Goal: Information Seeking & Learning: Compare options

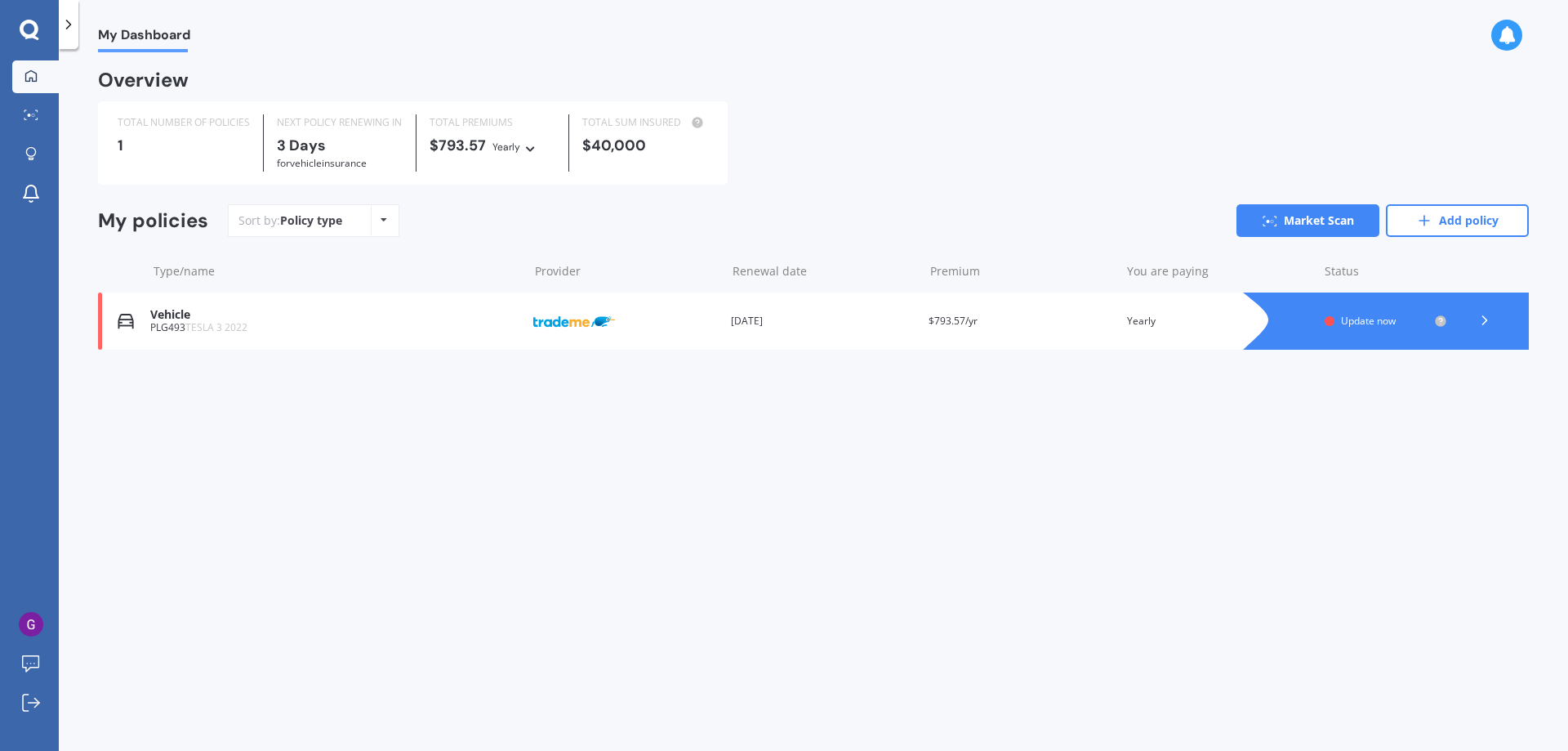
click at [62, 27] on icon at bounding box center [68, 24] width 16 height 16
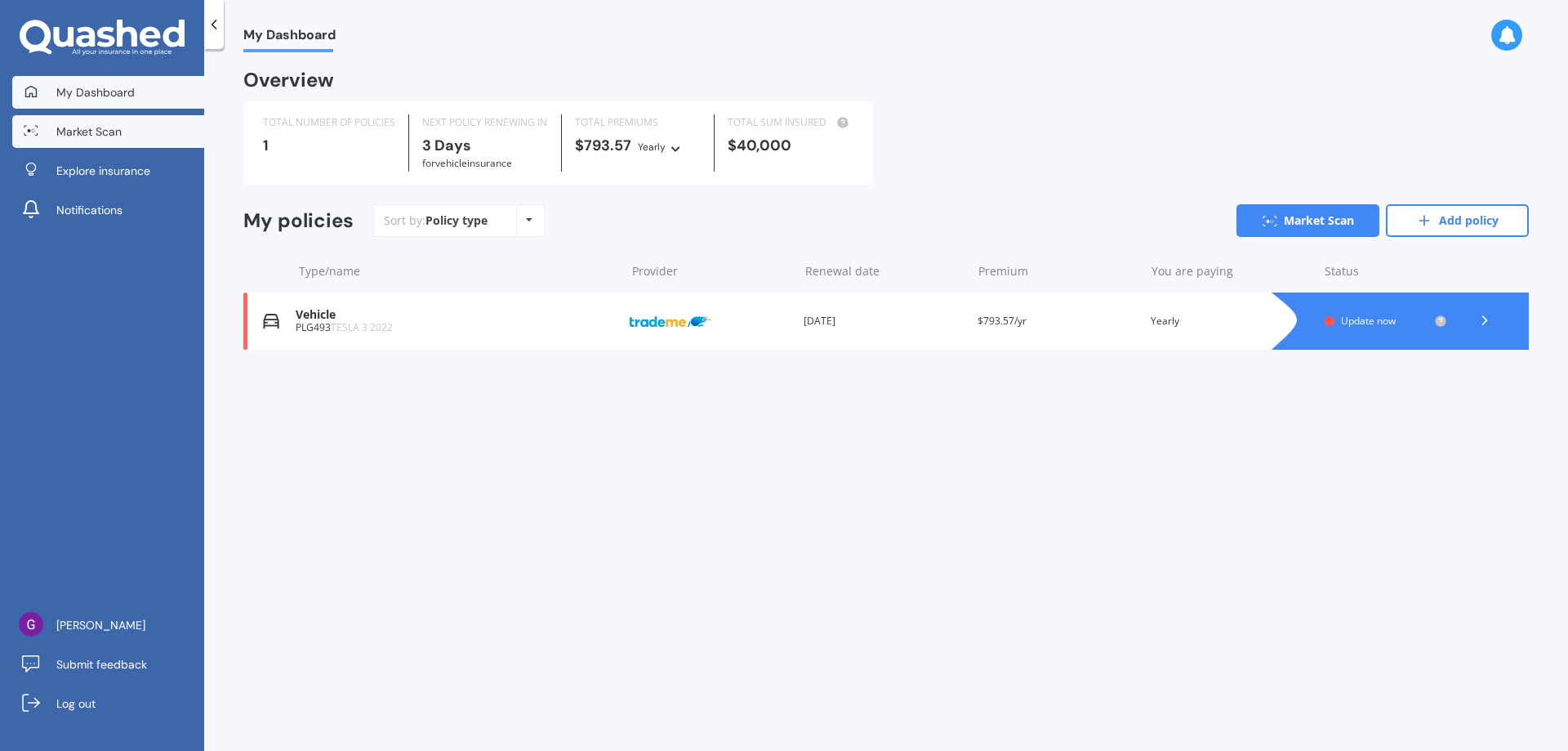
click at [58, 121] on link "Market Scan" at bounding box center [108, 131] width 192 height 33
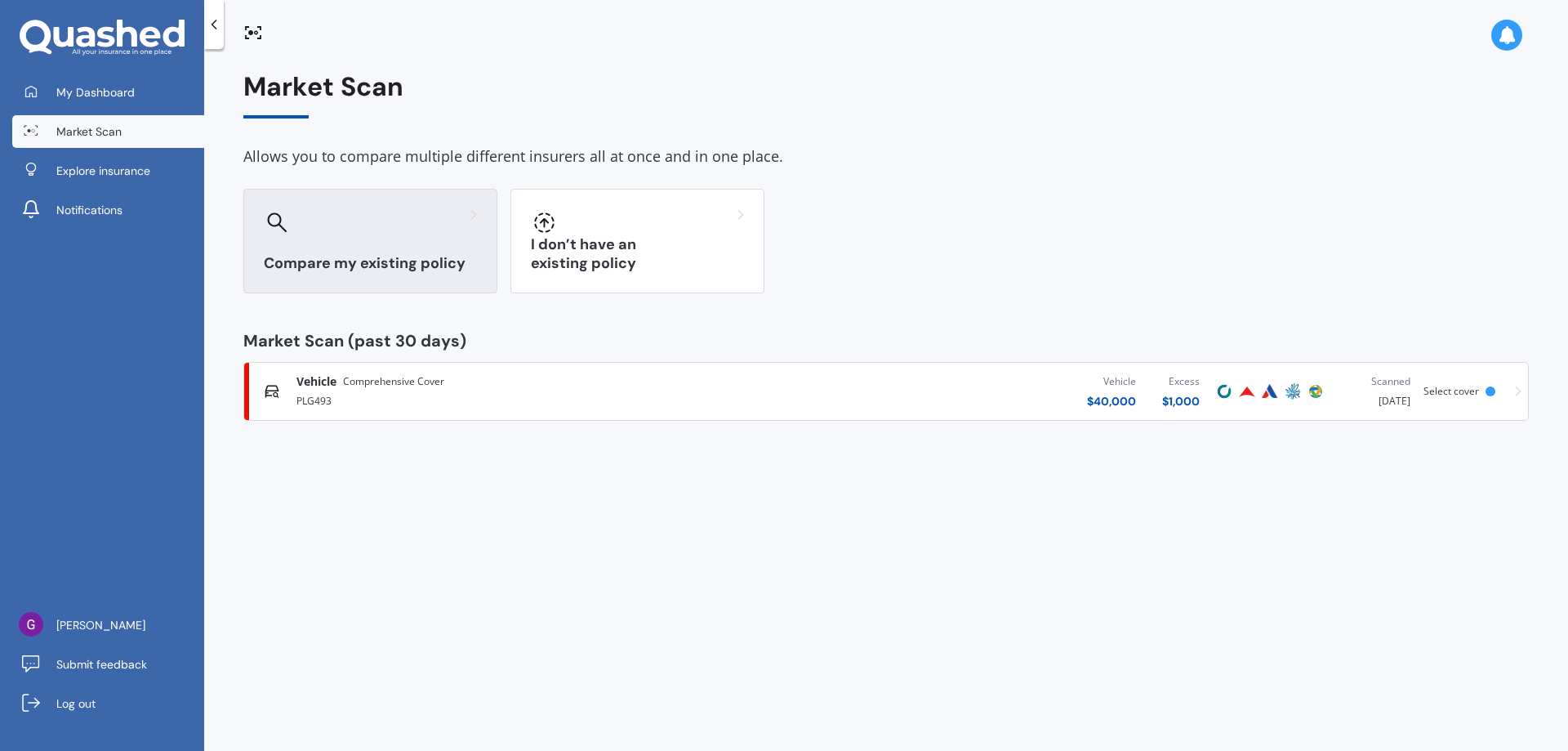
click at [391, 254] on h3 "Compare my existing policy" at bounding box center [370, 263] width 213 height 19
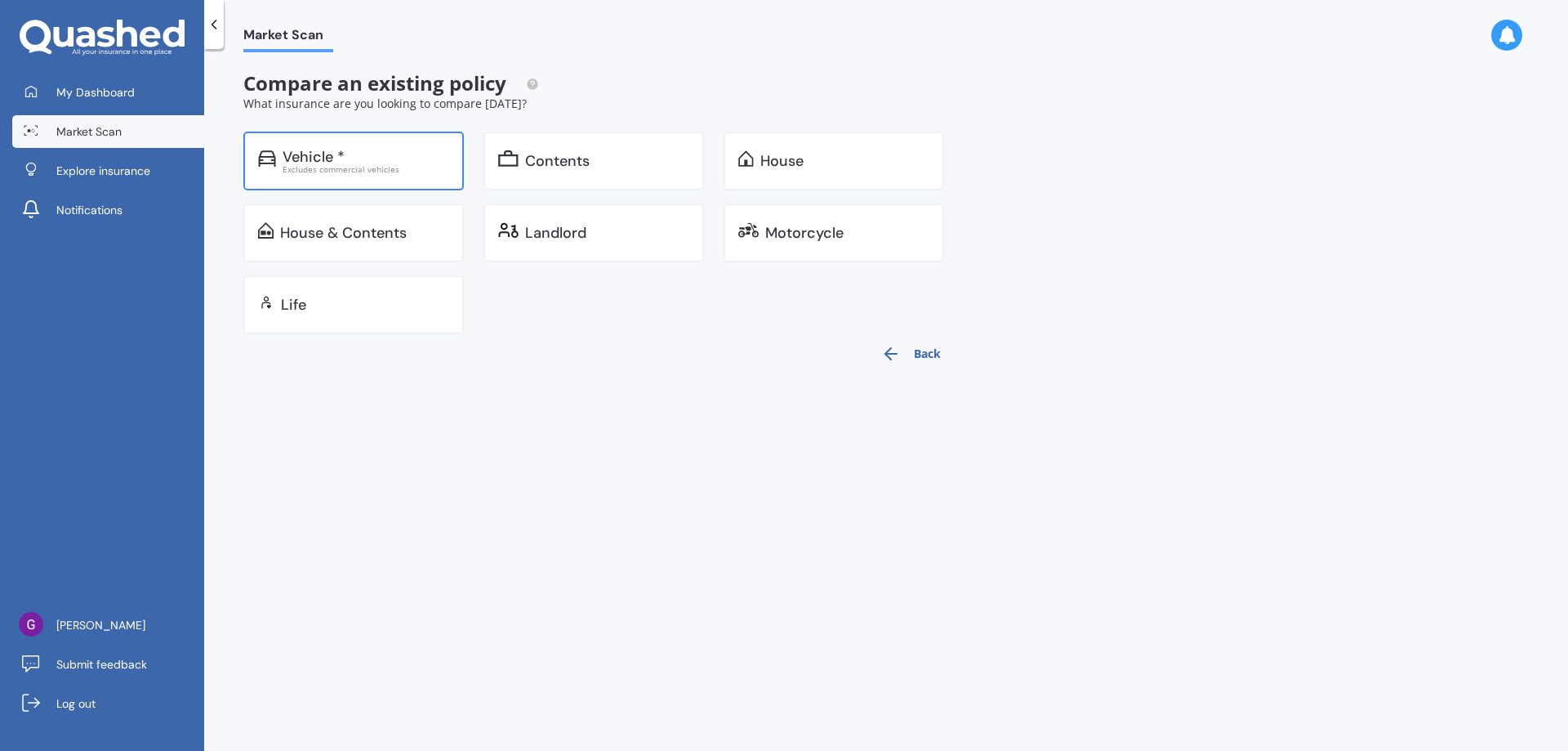
click at [394, 163] on div "Vehicle *" at bounding box center [366, 157] width 166 height 16
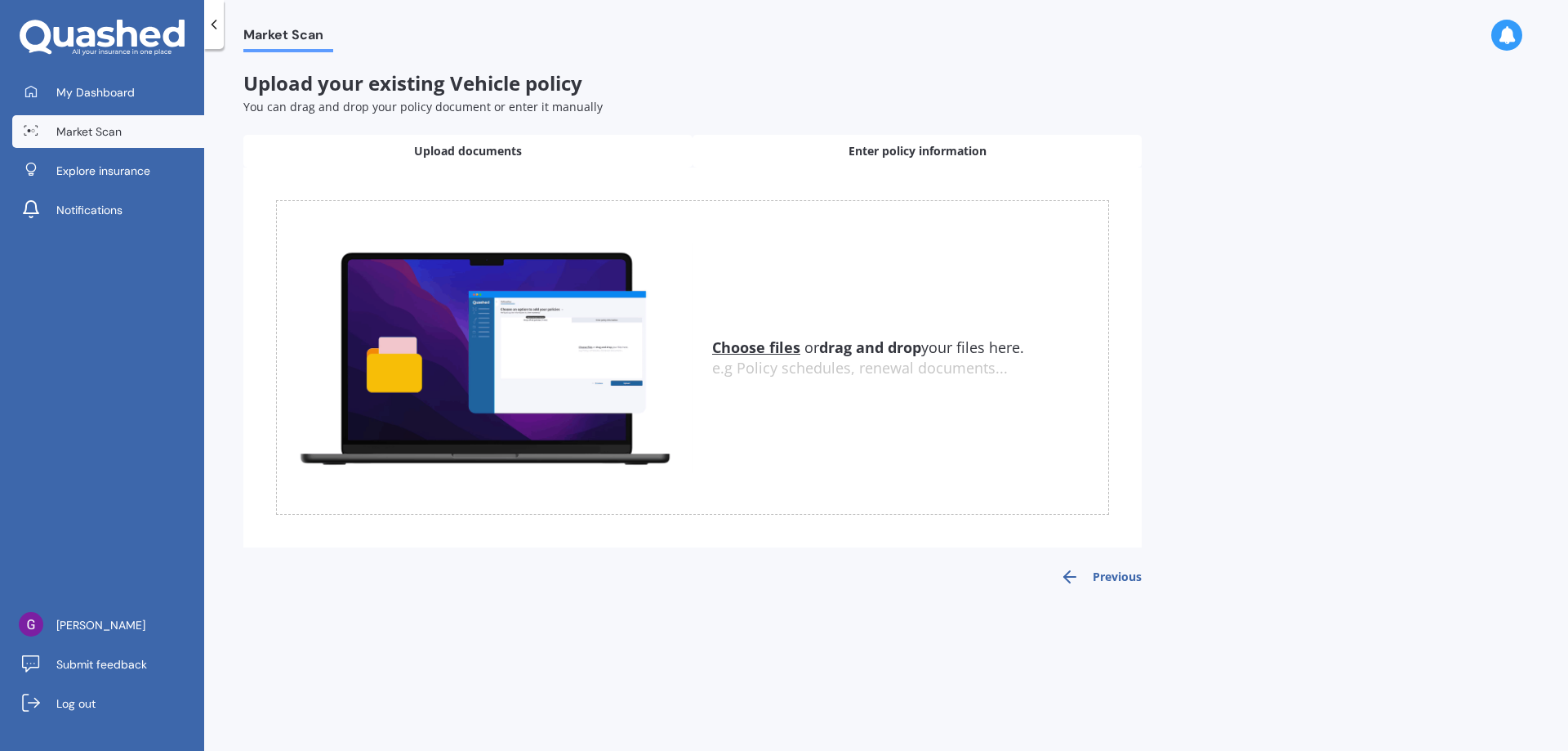
click at [876, 156] on span "Enter policy information" at bounding box center [917, 151] width 138 height 16
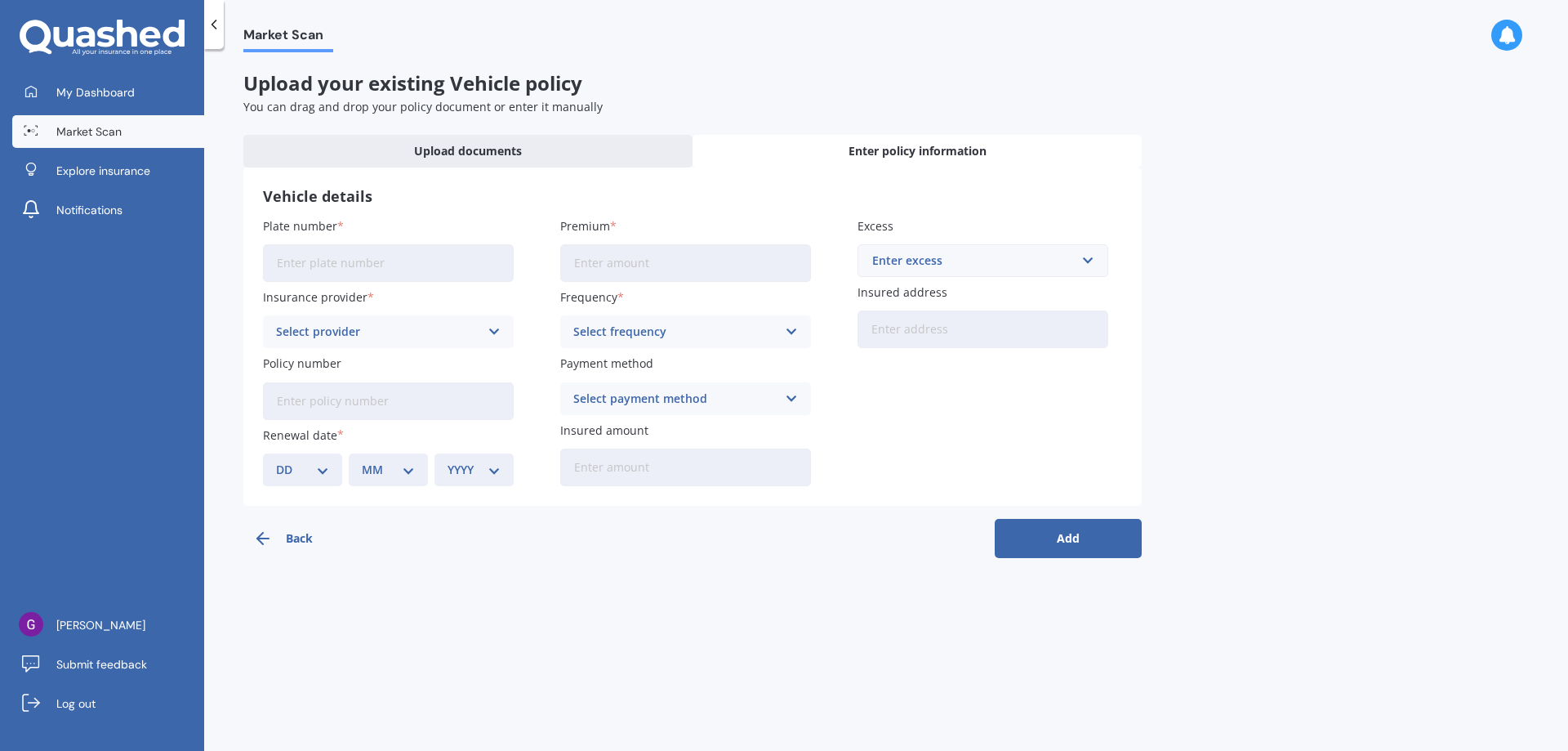
click at [380, 261] on input "Plate number" at bounding box center [388, 263] width 251 height 37
type input "PLG493"
click at [381, 324] on div "Select provider" at bounding box center [378, 331] width 204 height 18
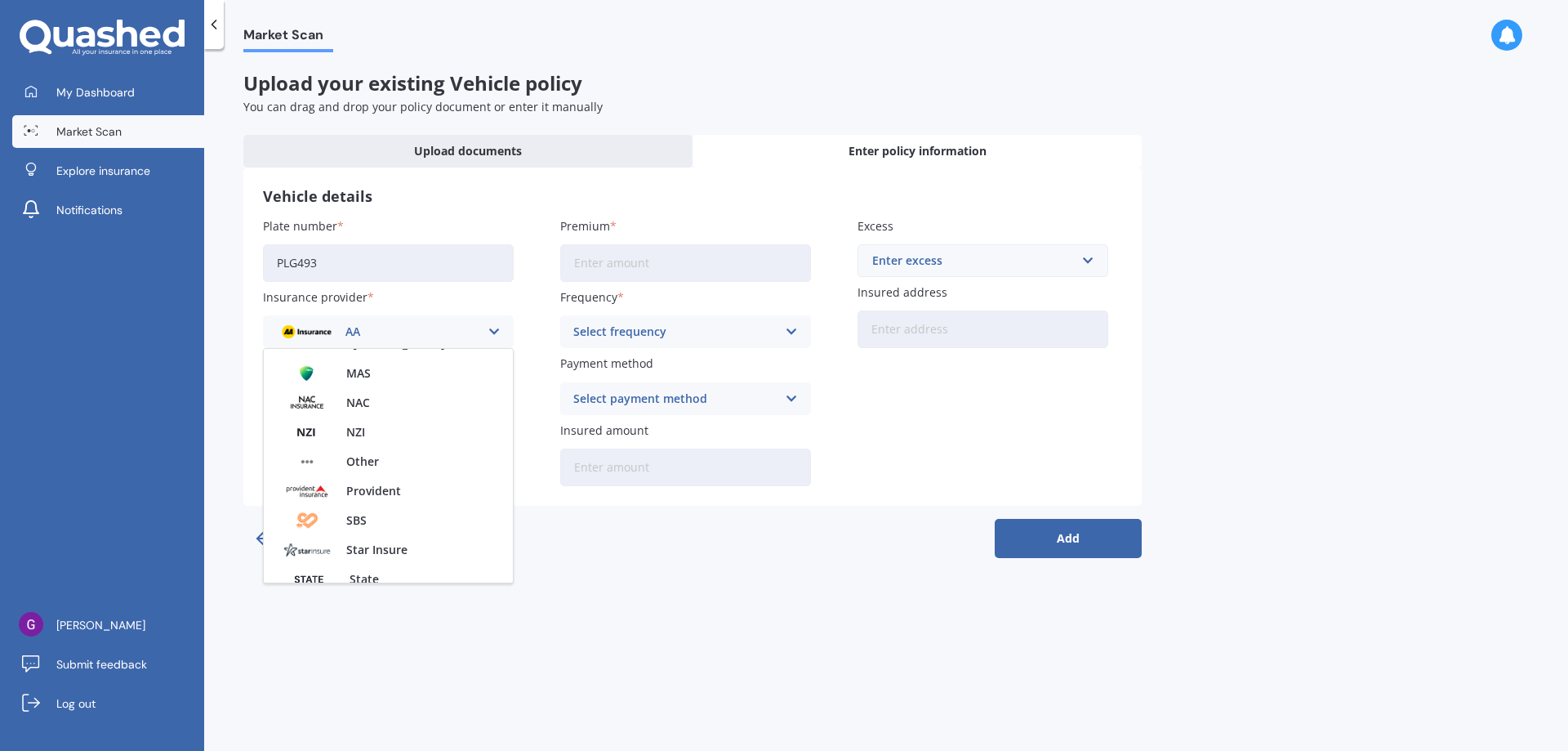
scroll to position [708, 0]
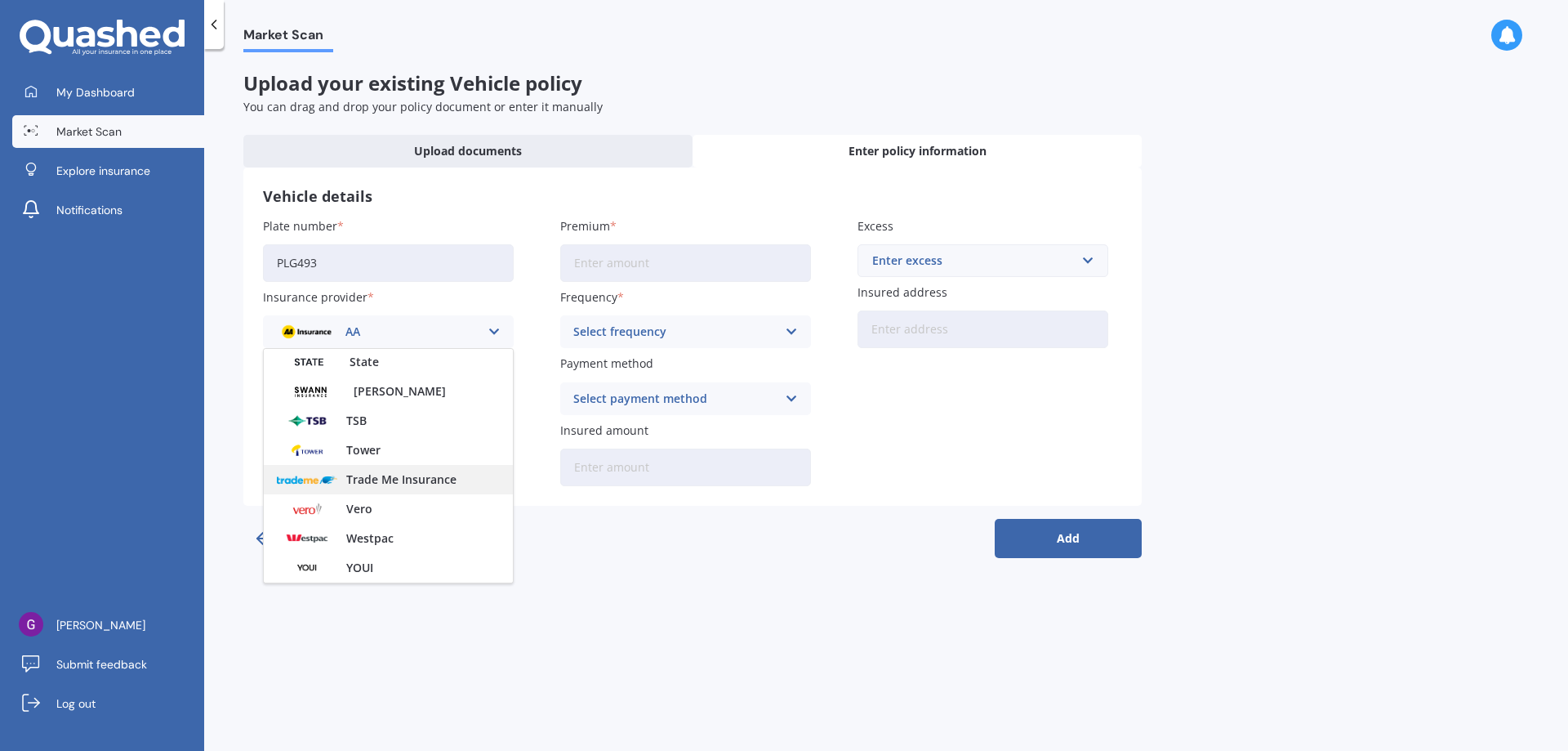
click at [422, 470] on div "Trade Me Insurance" at bounding box center [388, 479] width 249 height 29
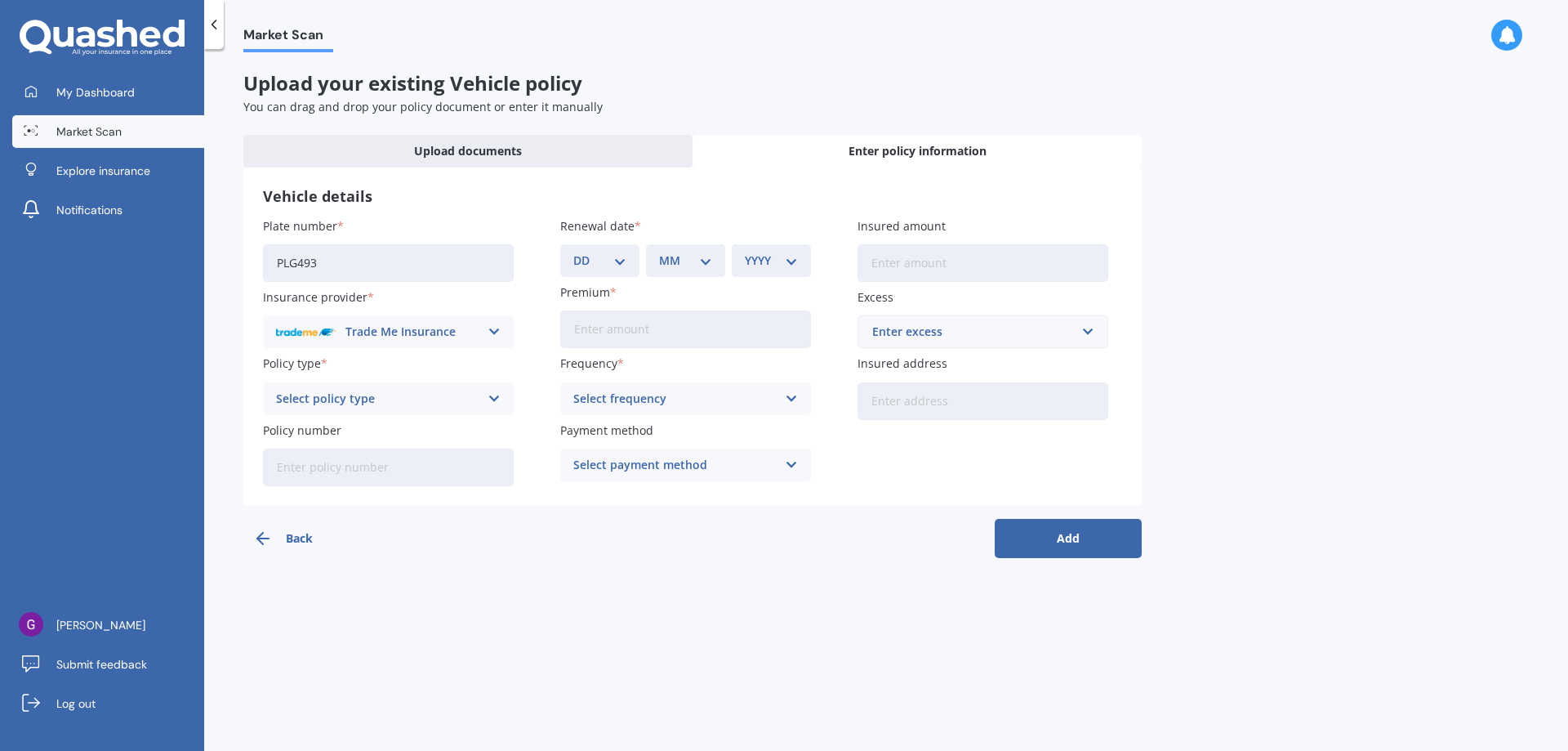
click at [489, 399] on icon at bounding box center [495, 399] width 14 height 18
click at [425, 420] on div "Comprehensive Cover" at bounding box center [388, 430] width 249 height 29
click at [394, 463] on input "Policy number" at bounding box center [388, 467] width 251 height 37
click at [375, 459] on input "Policy number" at bounding box center [388, 467] width 251 height 37
type input "P00005013606"
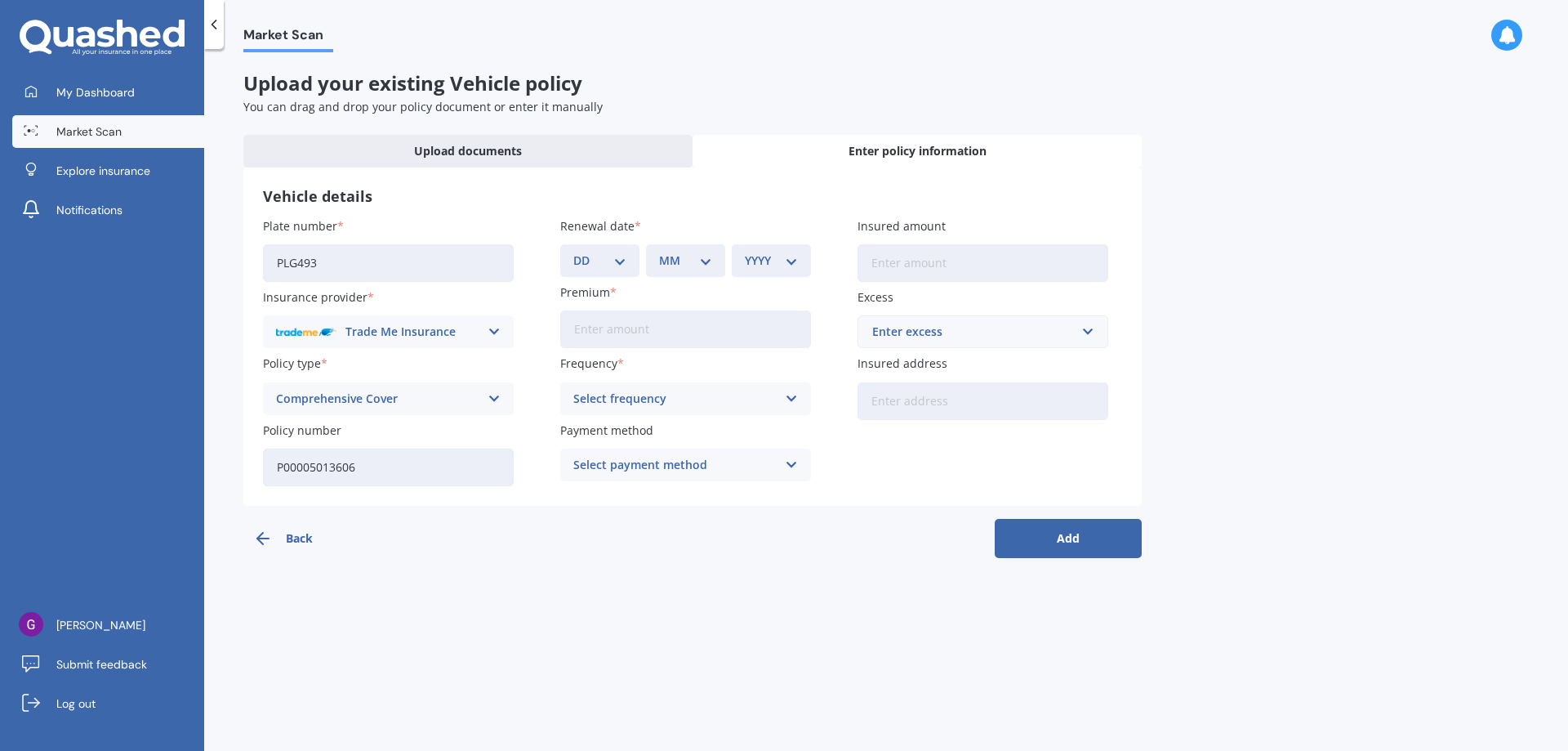
click at [624, 267] on select "DD 01 02 03 04 05 06 07 08 09 10 11 12 13 14 15 16 17 18 19 20 21 22 23 24 25 2…" at bounding box center [599, 260] width 53 height 18
click at [614, 263] on select "DD 01 02 03 04 05 06 07 08 09 10 11 12 13 14 15 16 17 18 19 20 21 22 23 24 25 2…" at bounding box center [599, 260] width 53 height 18
select select "31"
click at [573, 252] on select "DD 01 02 03 04 05 06 07 08 09 10 11 12 13 14 15 16 17 18 19 20 21 22 23 24 25 2…" at bounding box center [599, 260] width 53 height 18
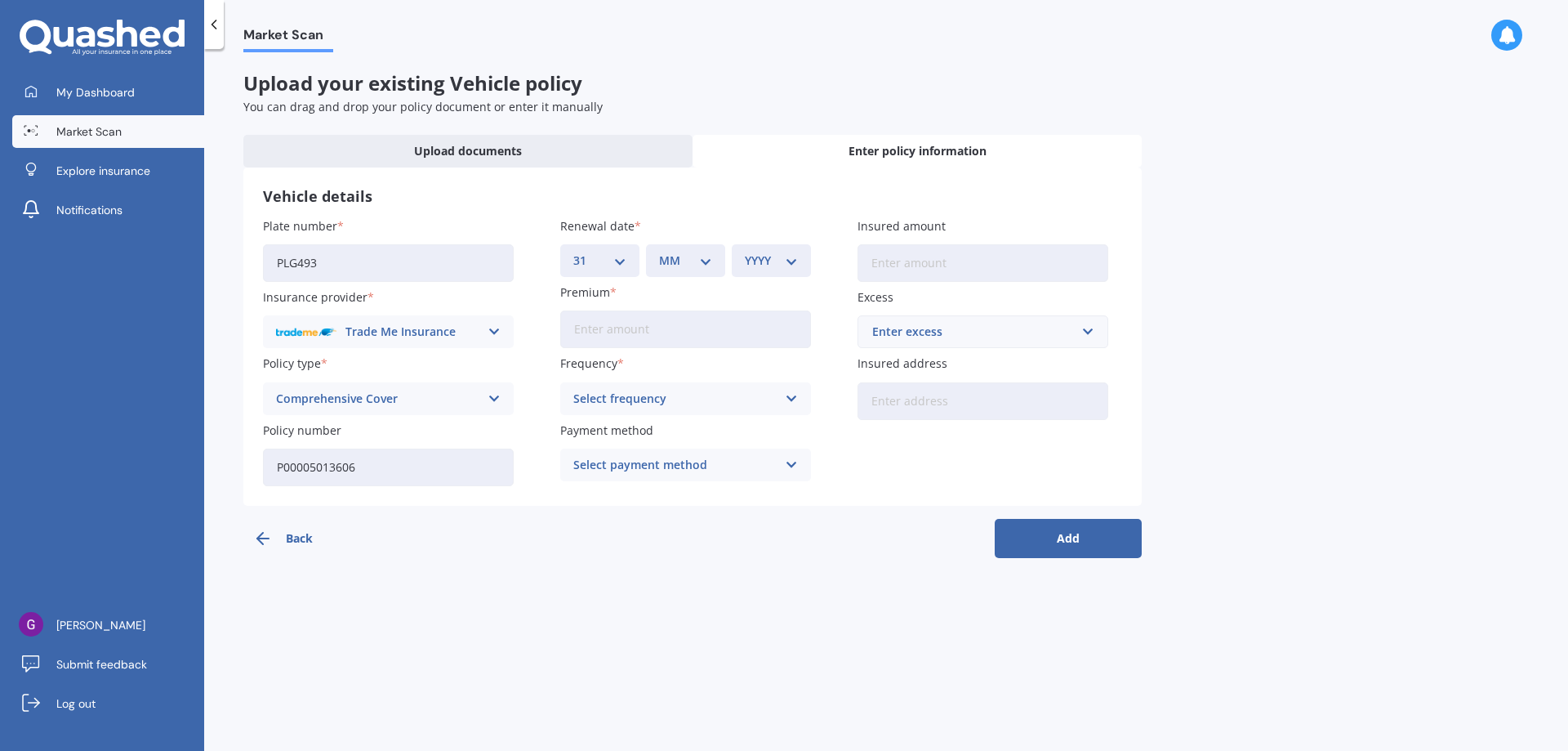
click at [684, 256] on select "MM 01 02 03 04 05 06 07 08 09 10 11 12" at bounding box center [685, 260] width 53 height 18
select select "08"
click at [659, 252] on select "MM 01 02 03 04 05 06 07 08 09 10 11 12" at bounding box center [685, 260] width 53 height 18
click at [763, 259] on select "YYYY 2027 2026 2025 2024 2023 2022 2021 2020 2019 2018 2017 2016 2015 2014 2013…" at bounding box center [771, 260] width 53 height 18
select select "2025"
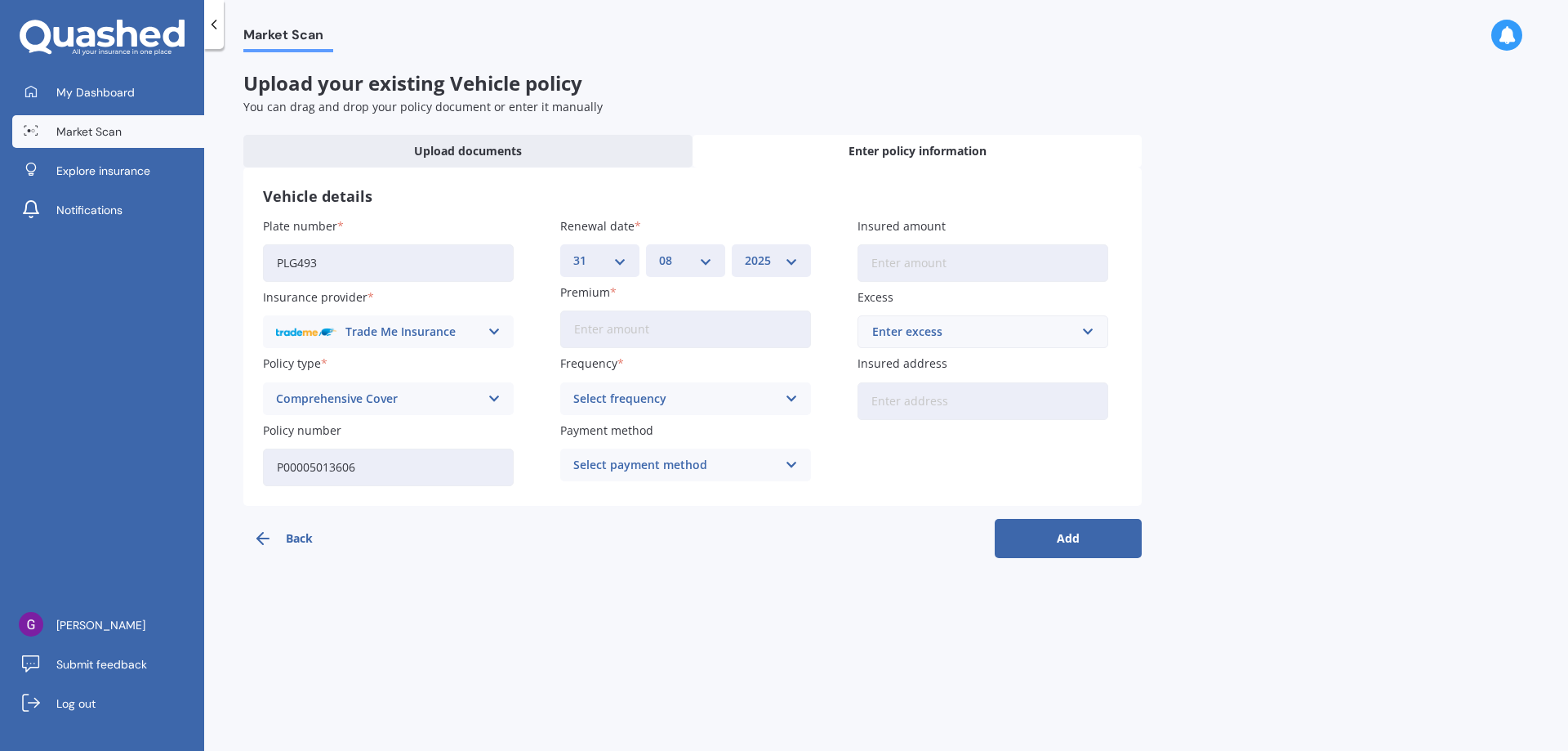
click at [745, 252] on select "YYYY 2027 2026 2025 2024 2023 2022 2021 2020 2019 2018 2017 2016 2015 2014 2013…" at bounding box center [771, 260] width 53 height 18
click at [628, 334] on input "Premium" at bounding box center [685, 329] width 251 height 37
type input "$793.57"
click at [660, 402] on div "Select frequency" at bounding box center [675, 399] width 204 height 18
click at [630, 431] on div "Yearly" at bounding box center [685, 430] width 249 height 29
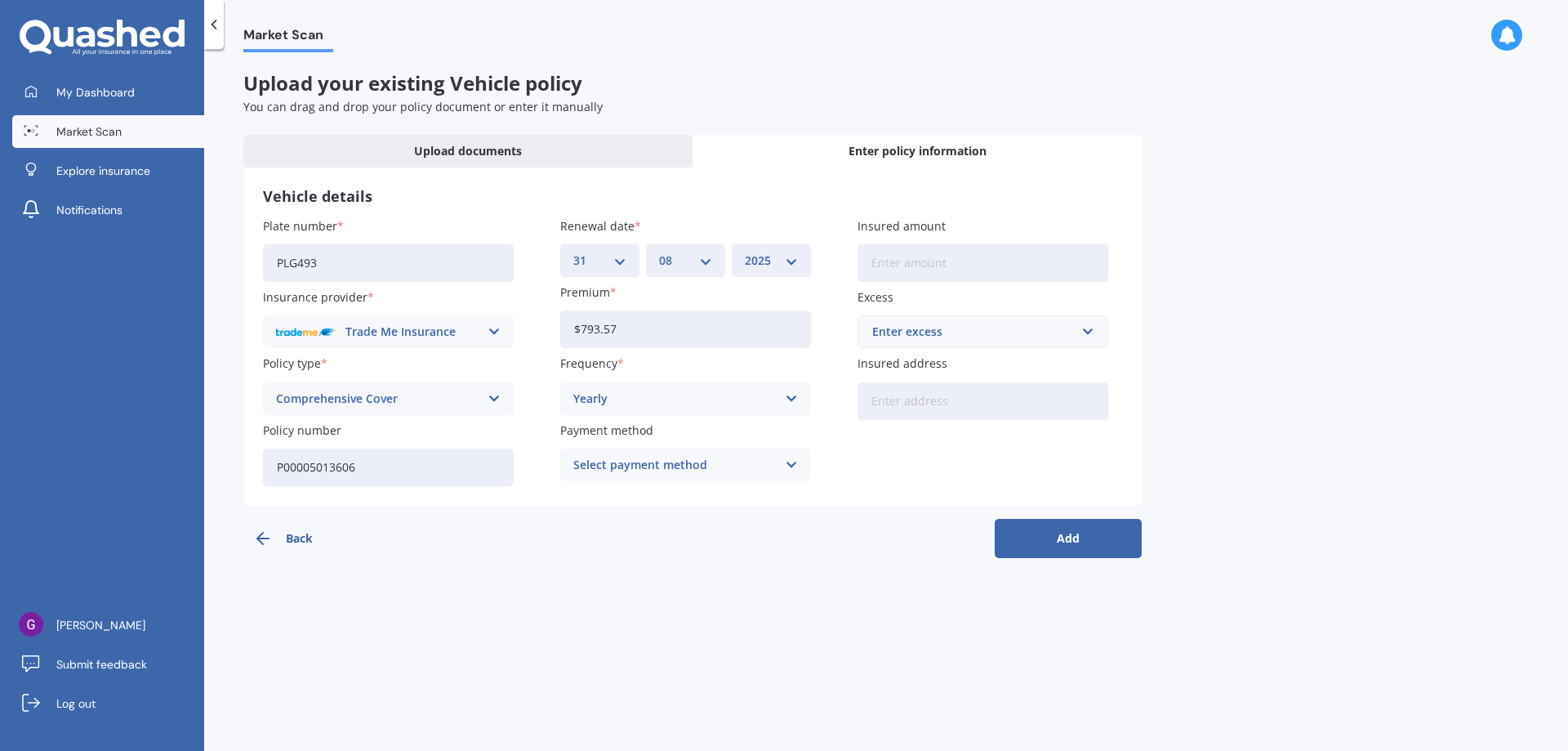
click at [690, 460] on div "Select payment method" at bounding box center [675, 465] width 204 height 18
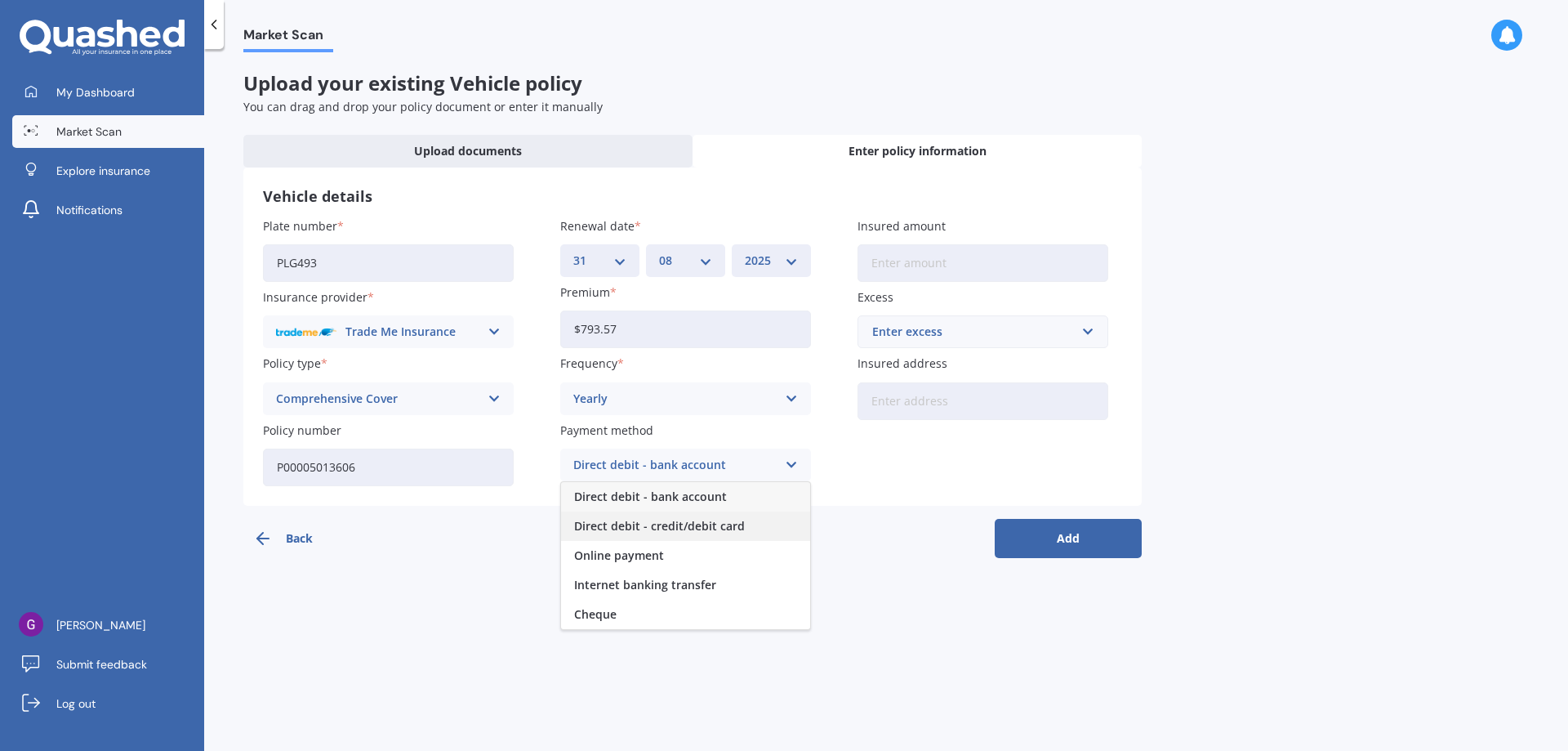
click at [735, 523] on span "Direct debit - credit/debit card" at bounding box center [659, 525] width 171 height 12
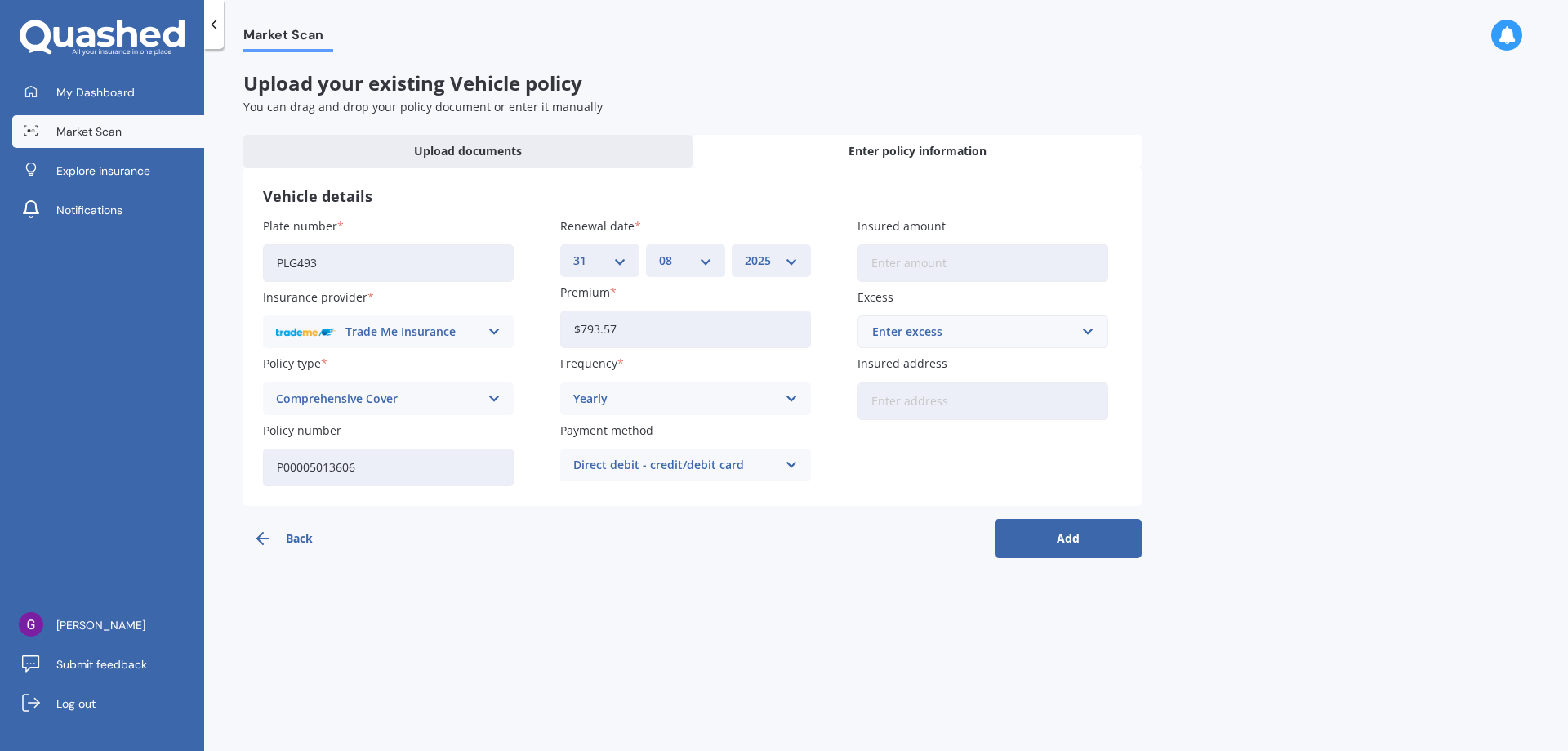
click at [900, 265] on input "Insured amount" at bounding box center [982, 263] width 251 height 37
type input "$40,000"
click at [942, 337] on div "Enter excess" at bounding box center [973, 331] width 202 height 18
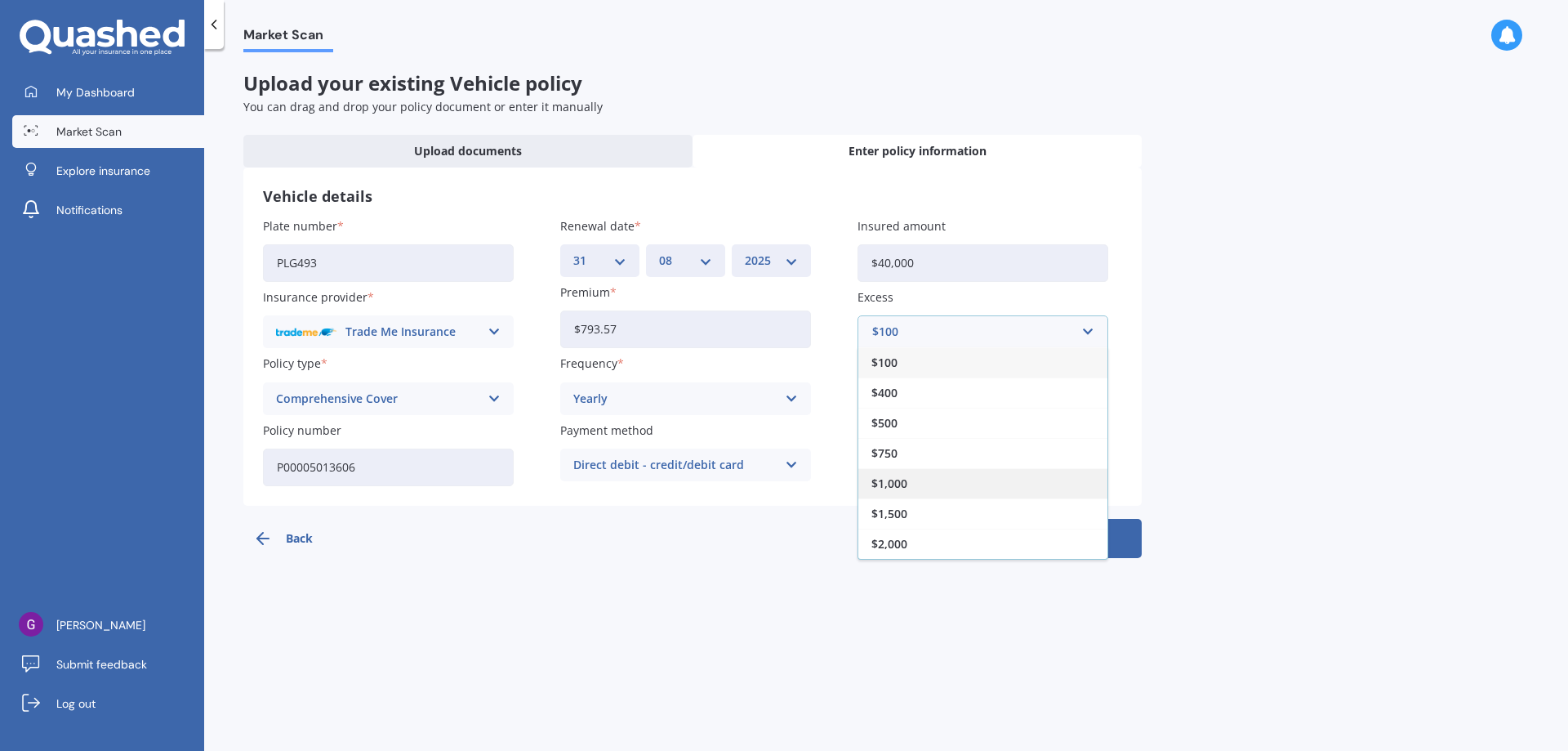
click at [894, 488] on span "$1,000" at bounding box center [889, 484] width 36 height 12
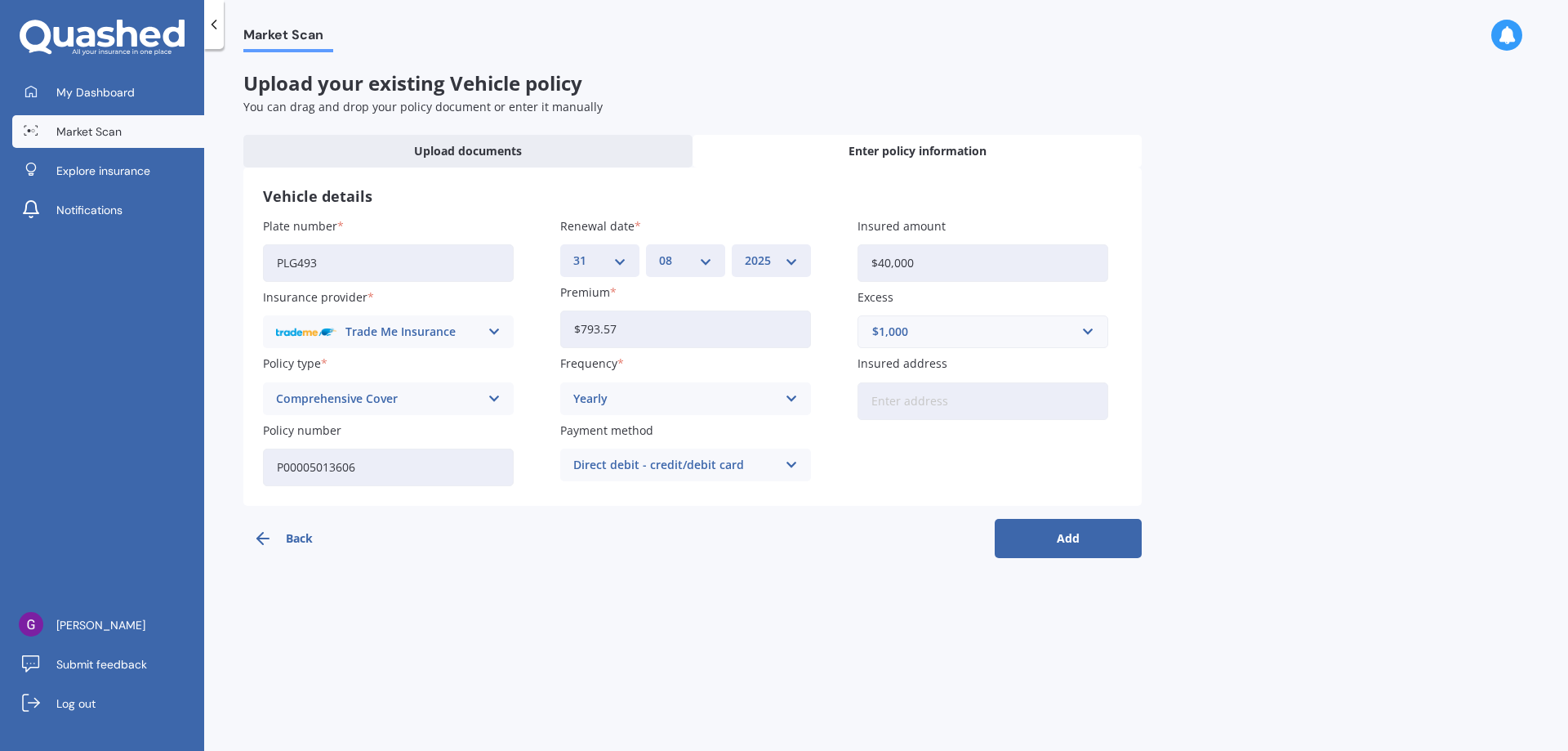
click at [897, 412] on input "Insured address" at bounding box center [982, 401] width 251 height 37
click at [984, 399] on input "[STREET_ADDRESS]" at bounding box center [982, 401] width 251 height 37
type input "[STREET_ADDRESS]"
click at [1036, 532] on button "Add" at bounding box center [1068, 538] width 147 height 39
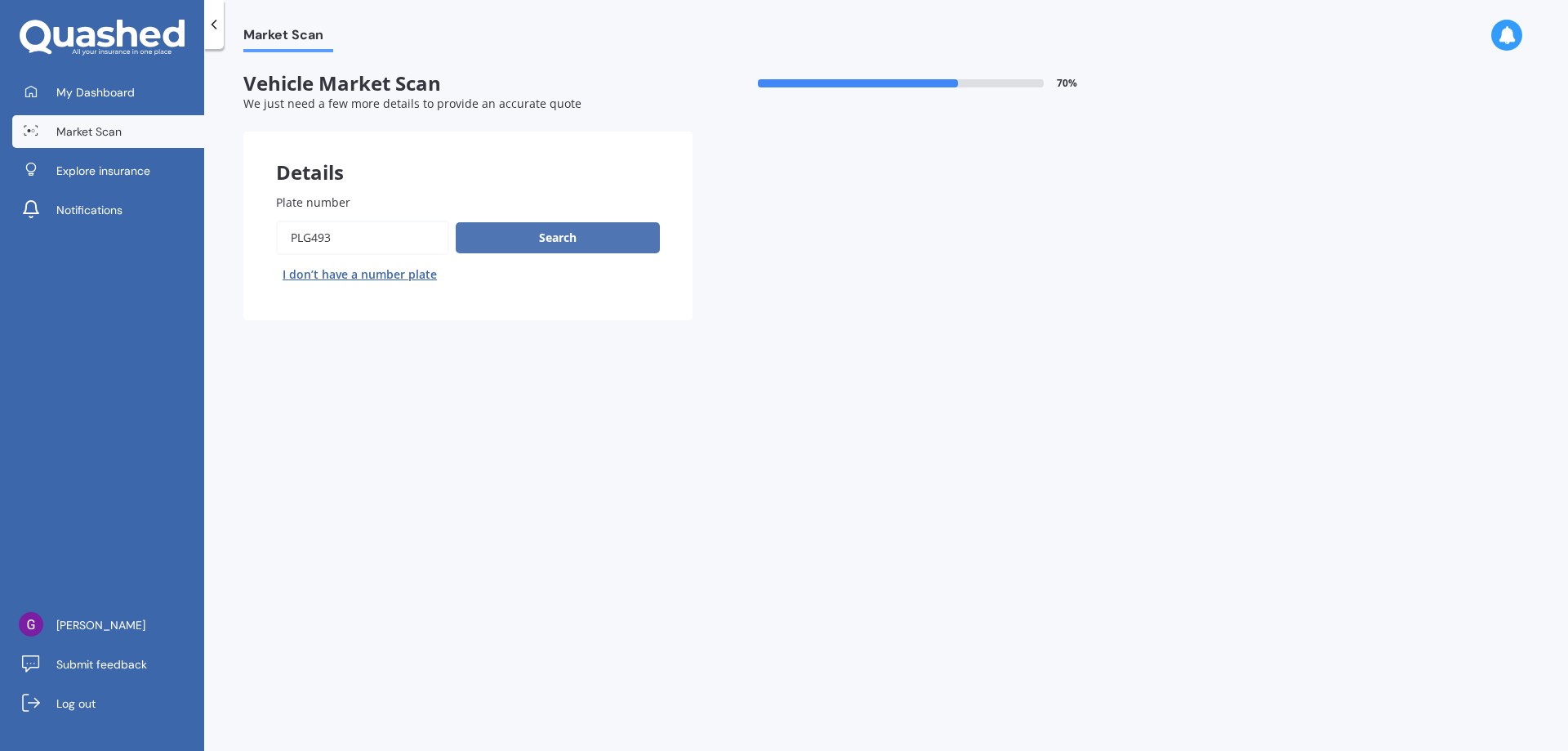
click at [495, 244] on button "Search" at bounding box center [558, 237] width 205 height 31
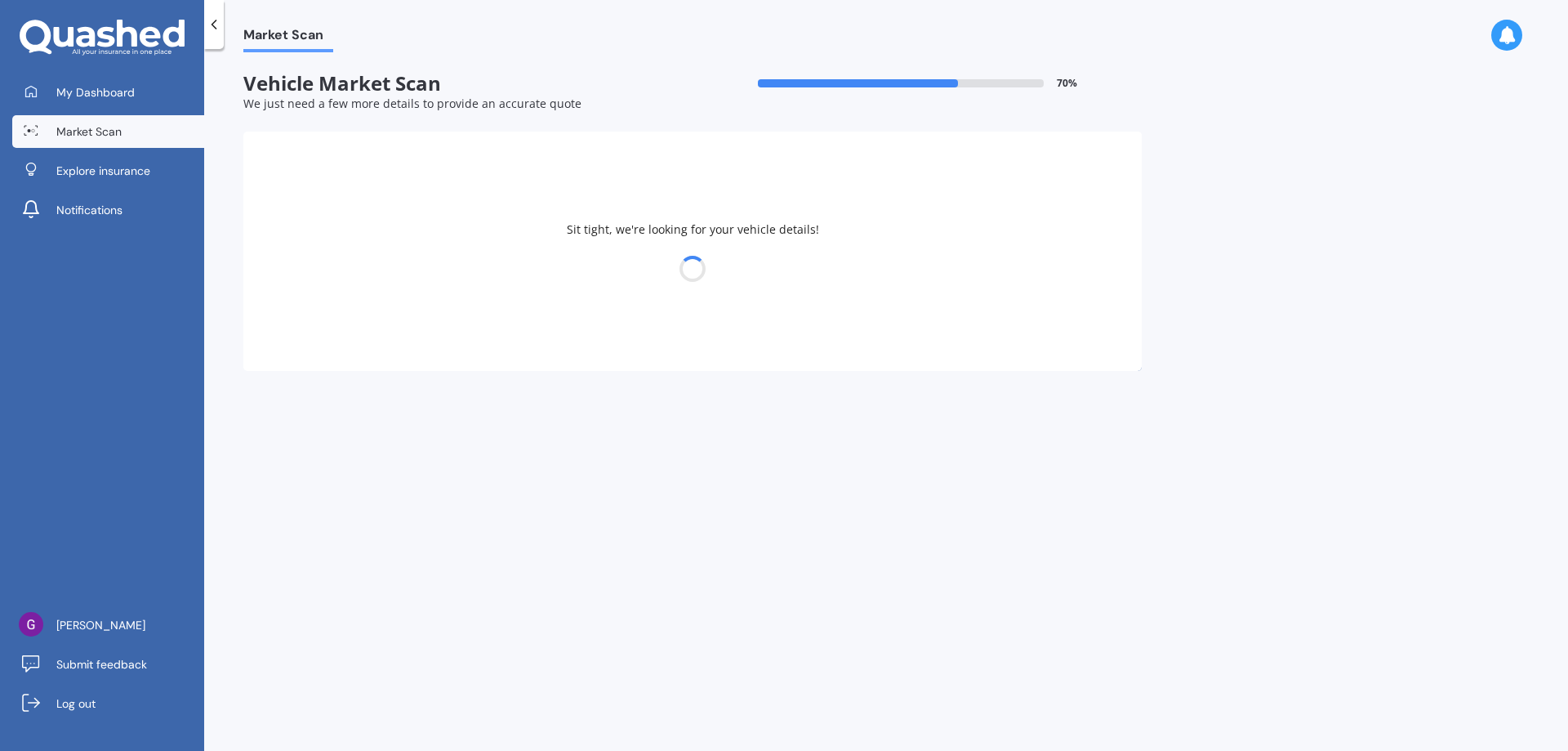
select select "TESLA"
select select "3"
select select "15"
select select "02"
select select "1951"
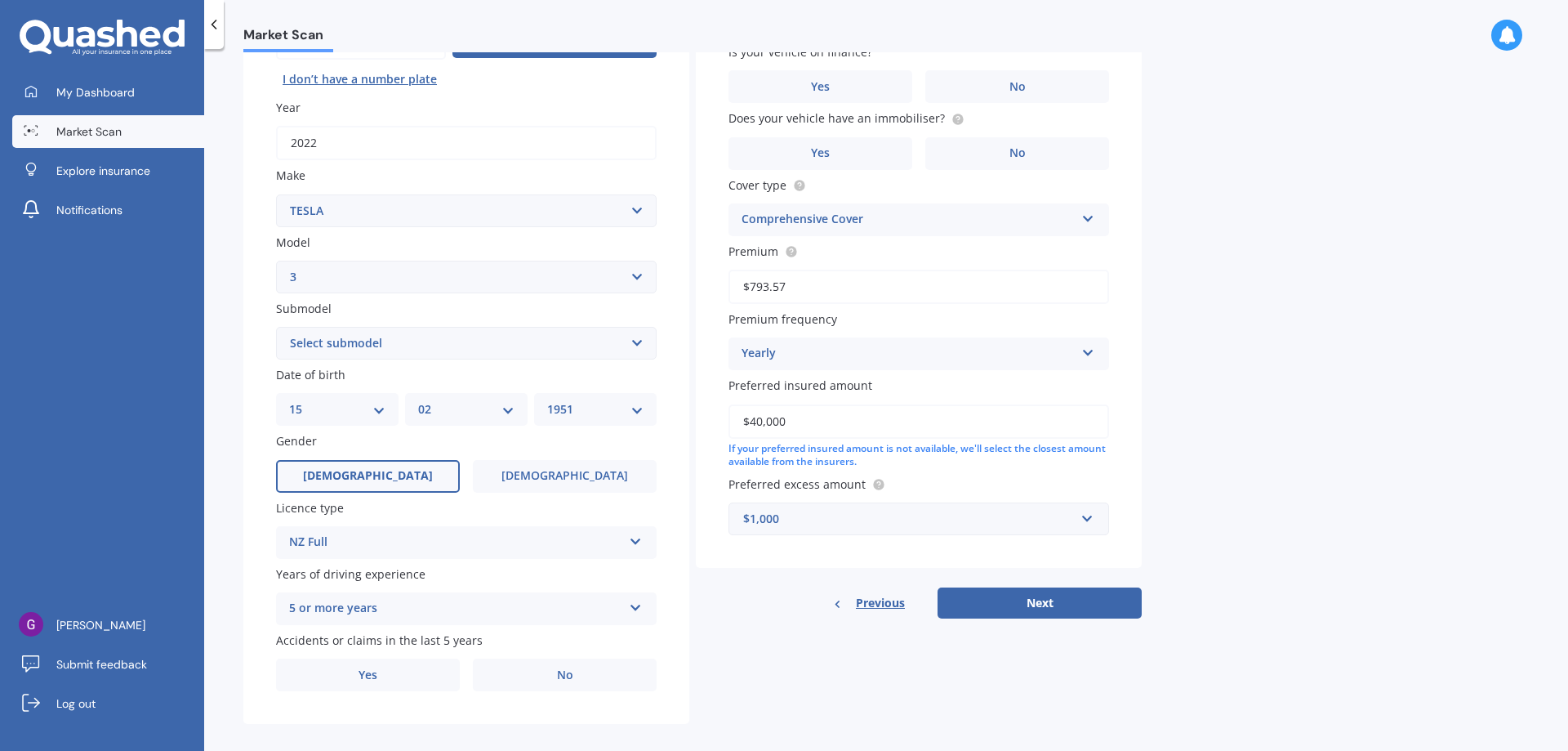
scroll to position [211, 0]
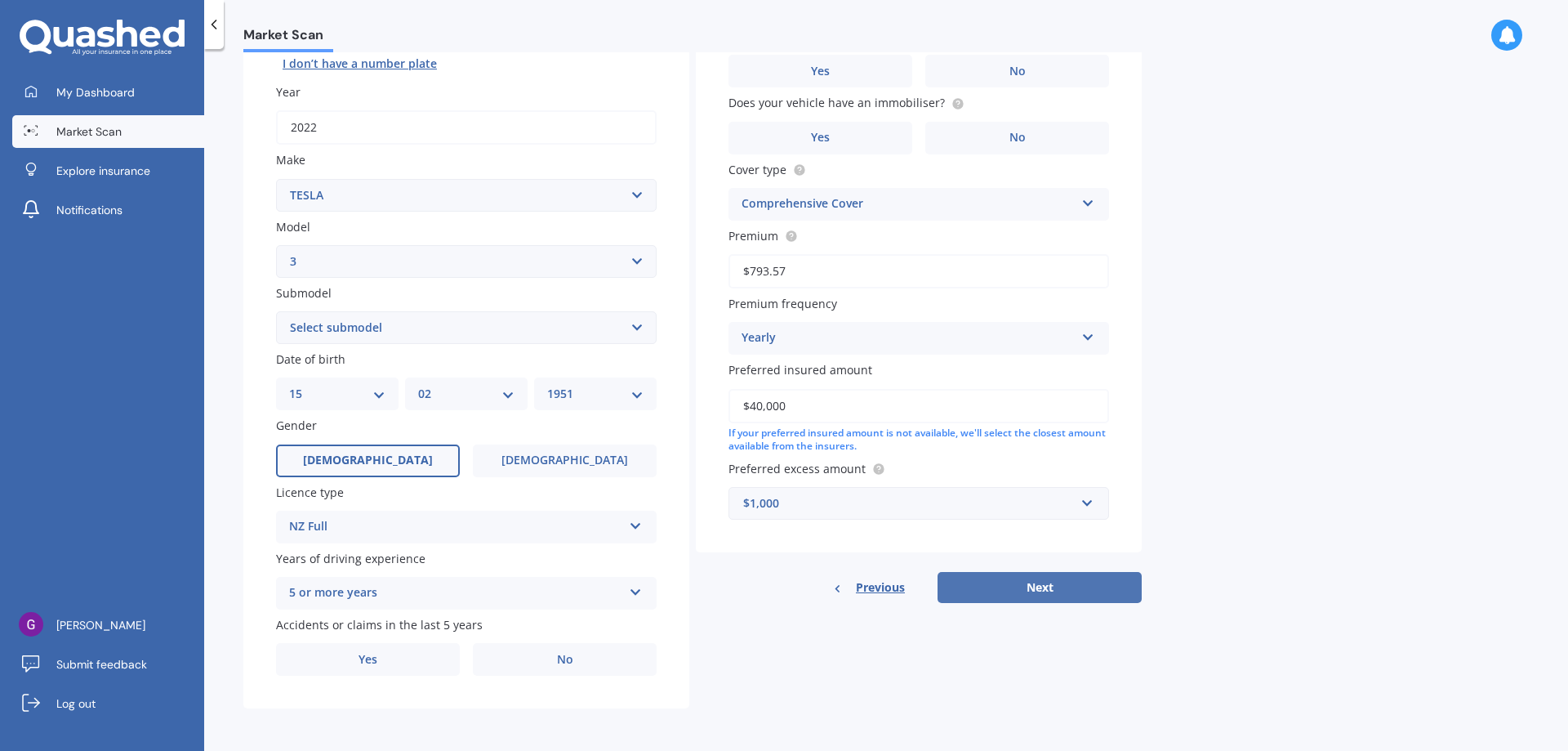
click at [1013, 584] on button "Next" at bounding box center [1039, 587] width 205 height 31
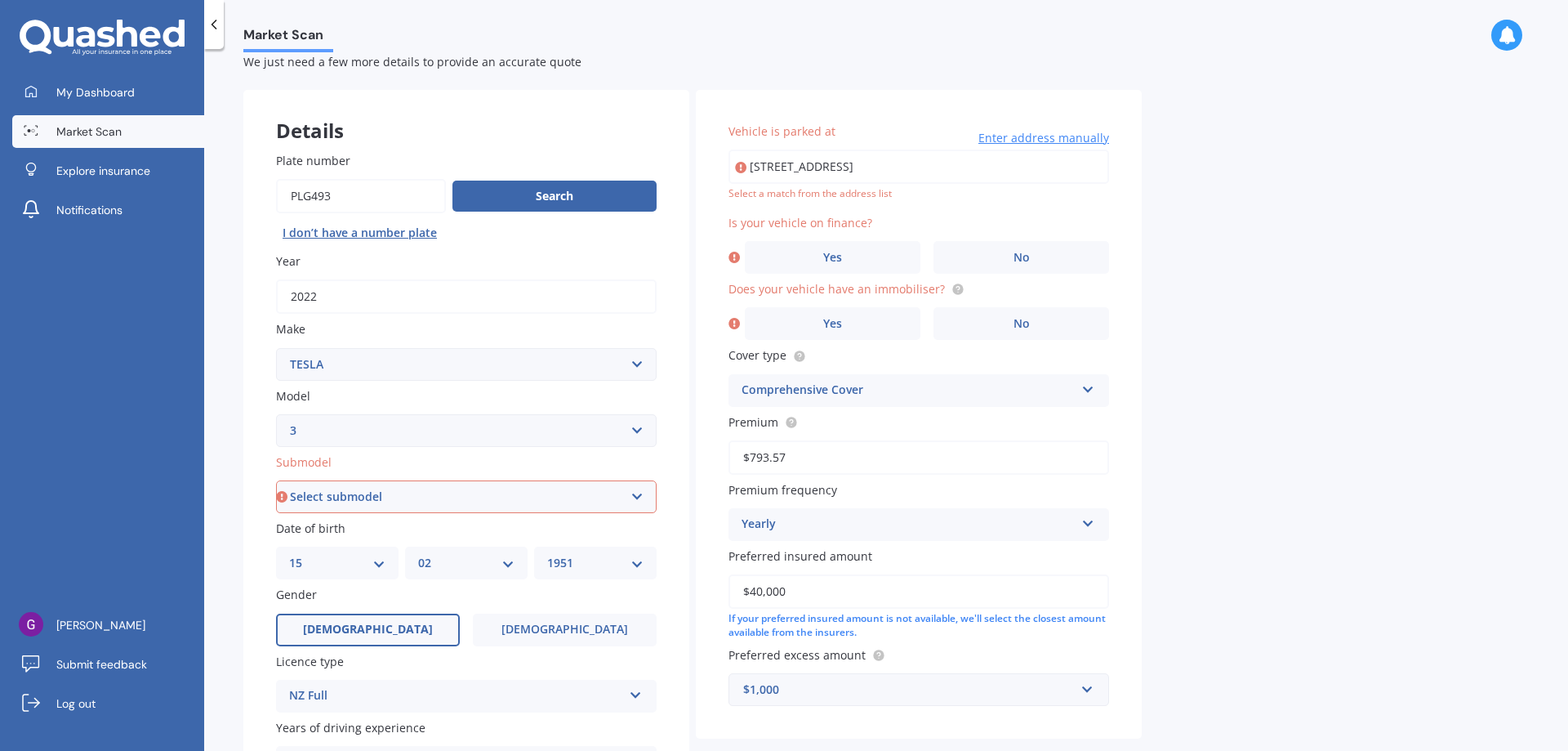
scroll to position [0, 0]
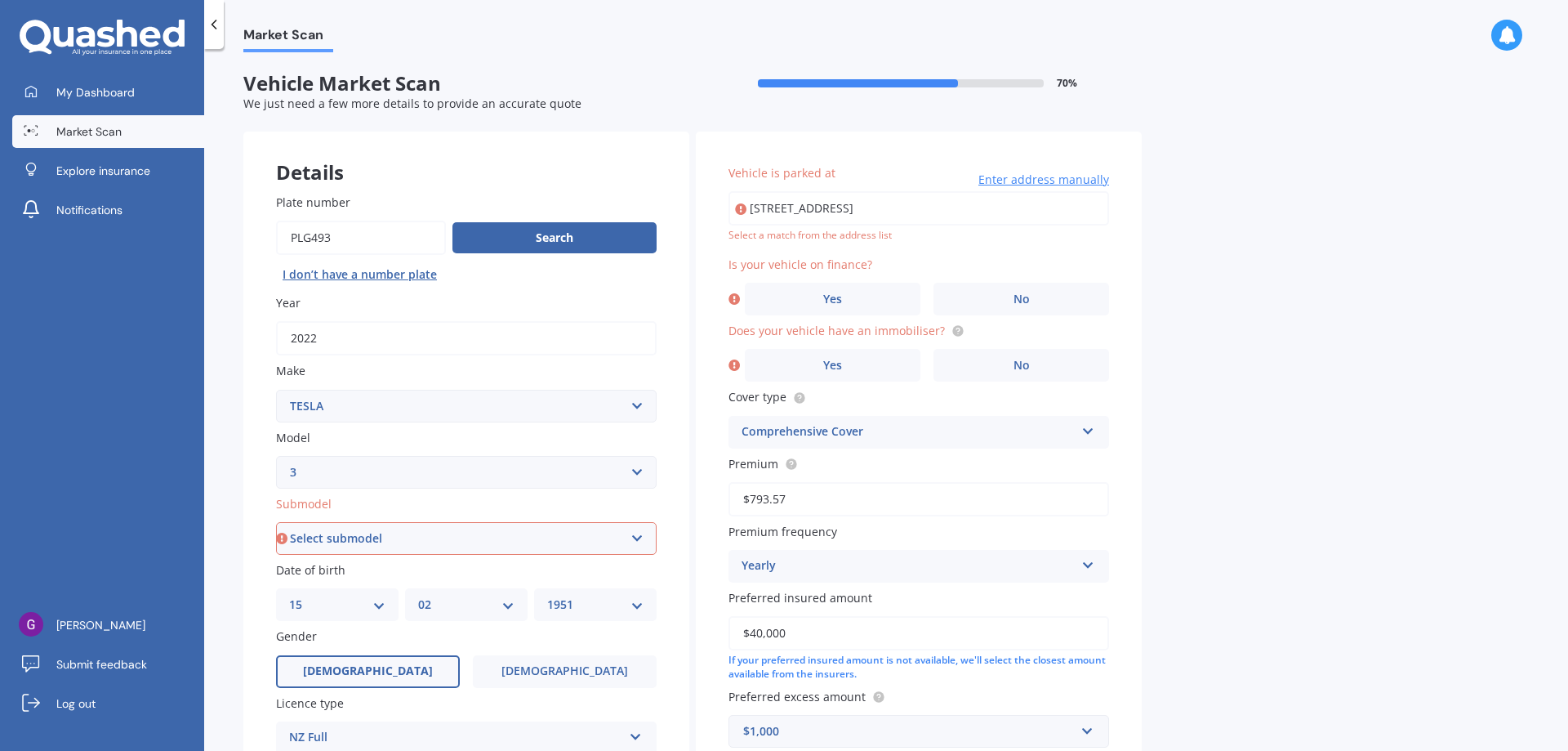
click at [1001, 179] on span "Enter address manually" at bounding box center [1044, 180] width 131 height 16
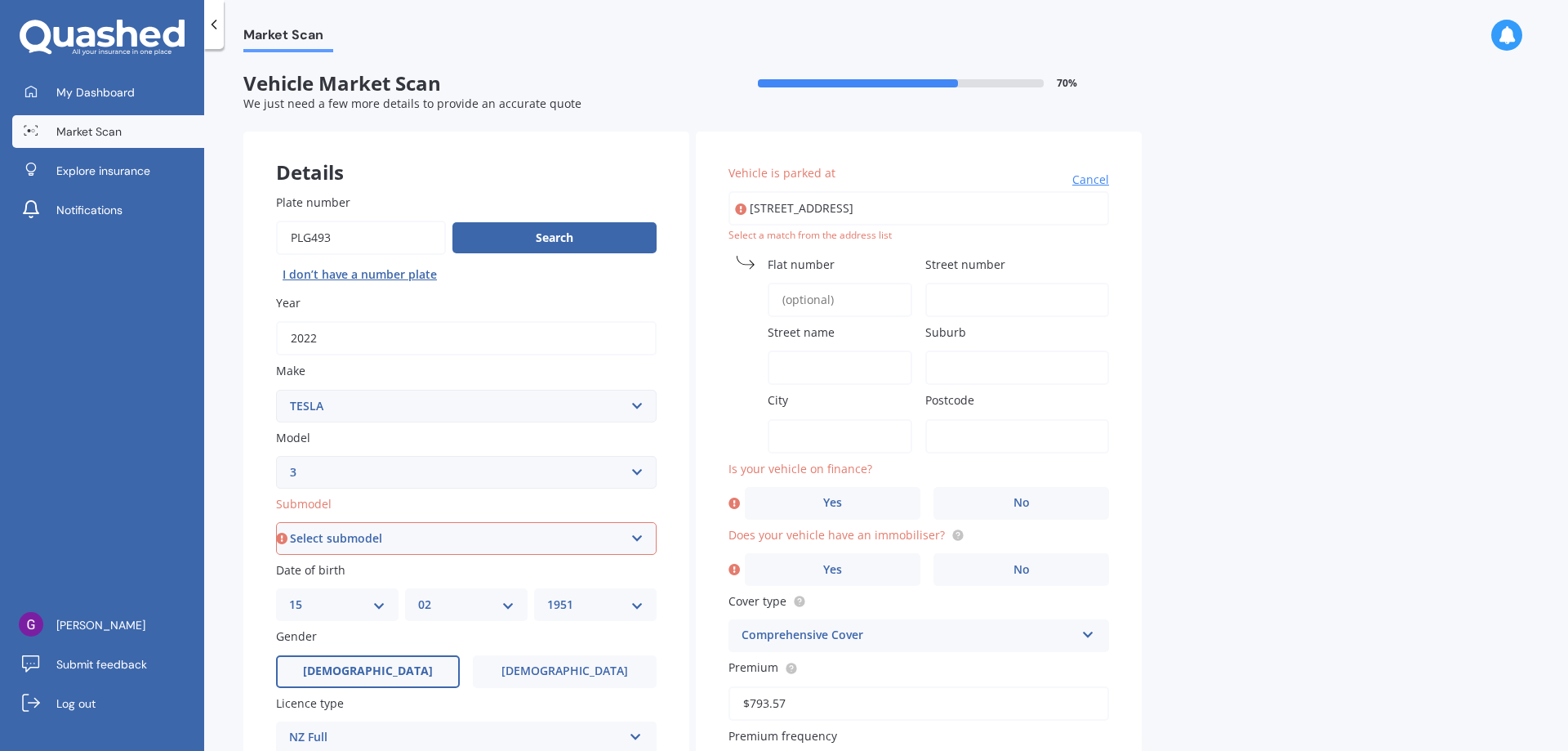
click at [846, 262] on label "Flat number" at bounding box center [837, 264] width 138 height 17
click at [846, 283] on input "Flat number" at bounding box center [839, 299] width 144 height 35
type input "4"
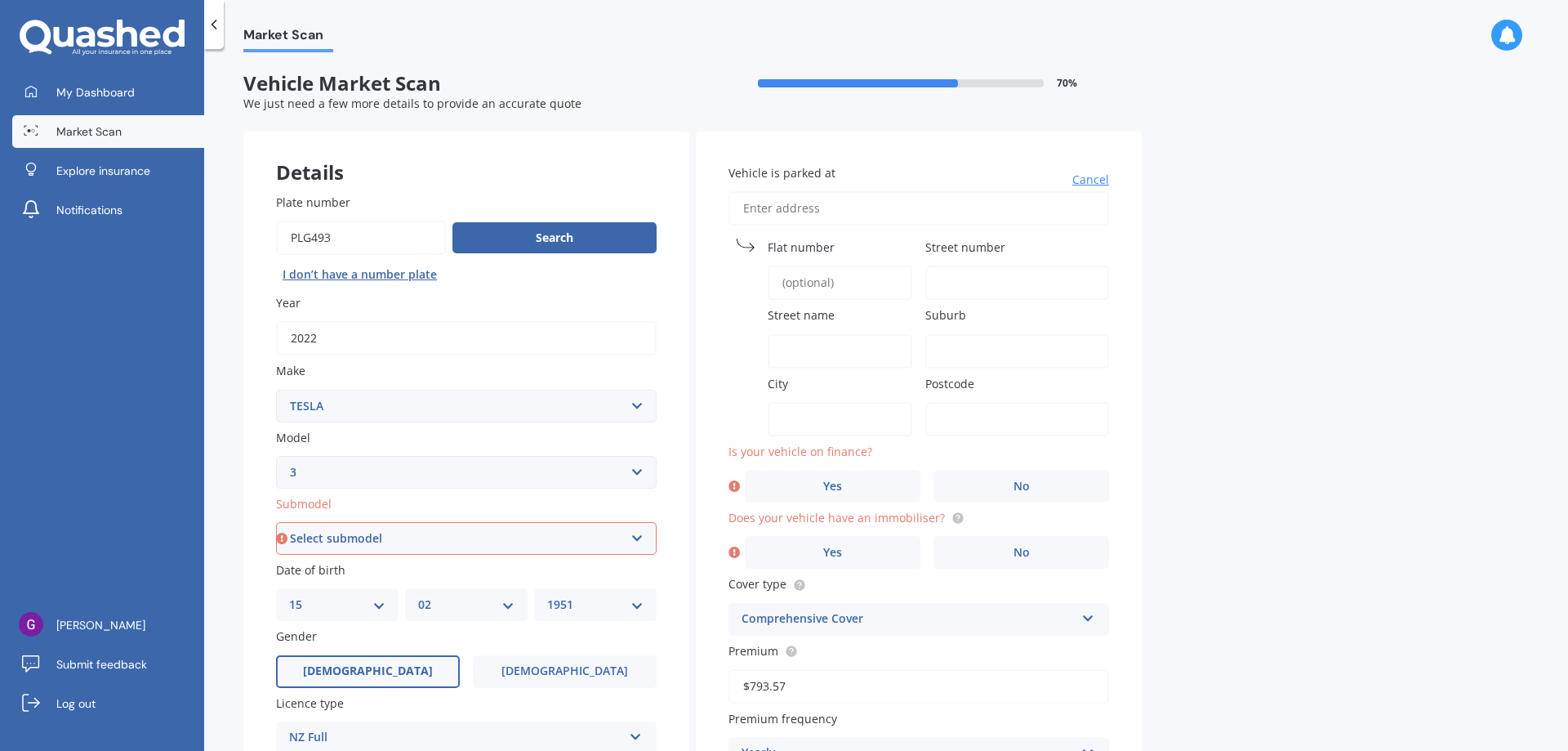
click at [946, 289] on input "Street number" at bounding box center [1017, 283] width 184 height 35
type input "4"
type input "Patiki Lane"
type input "Pegasus"
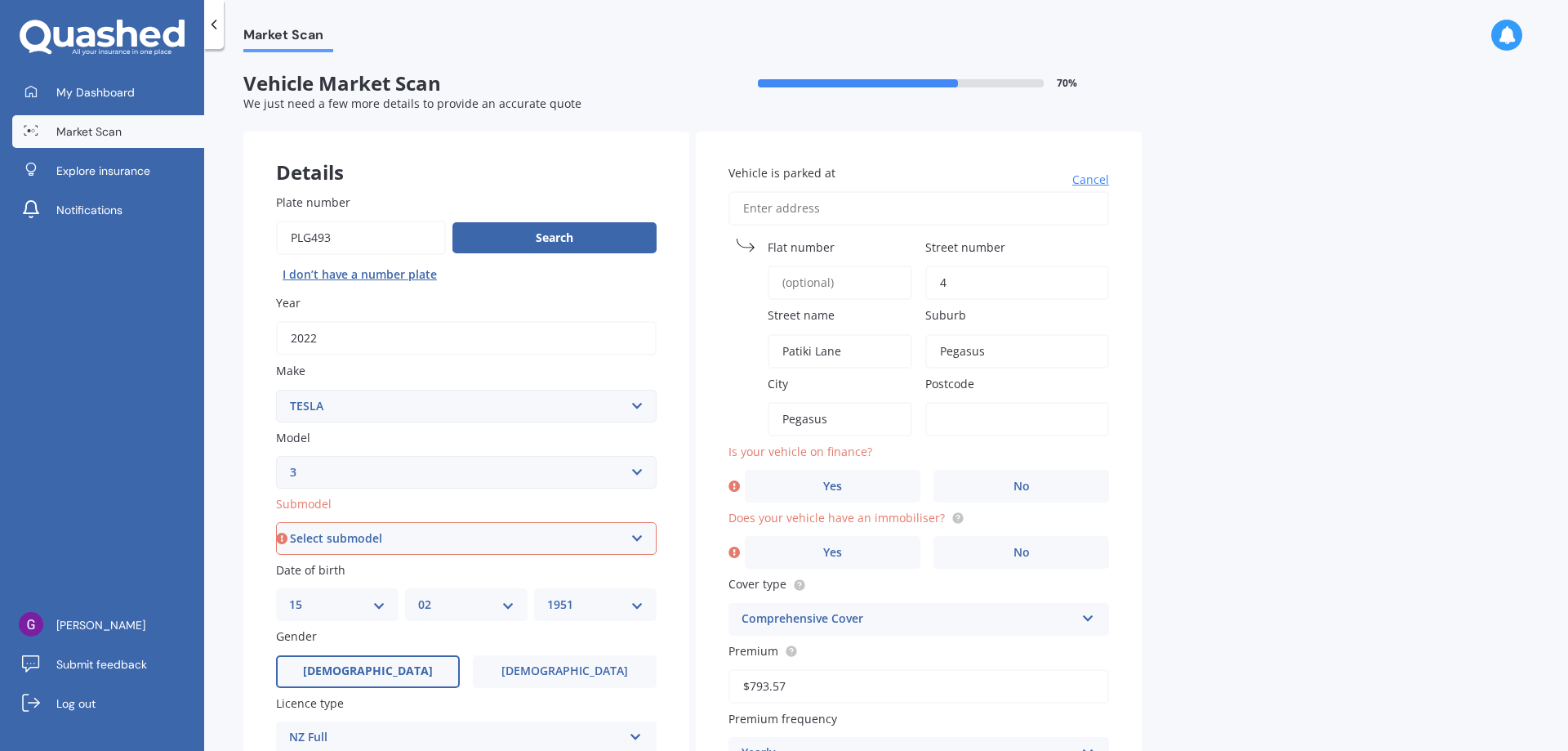
type input "7612"
drag, startPoint x: 998, startPoint y: 346, endPoint x: 921, endPoint y: 342, distance: 77.1
click at [921, 342] on div "Vehicle is parked at [GEOGRAPHIC_DATA] number 4 Street name [GEOGRAPHIC_DATA] S…" at bounding box center [919, 548] width 446 height 835
click at [955, 354] on input "Suburb" at bounding box center [1017, 351] width 184 height 35
type input "Pegasus"
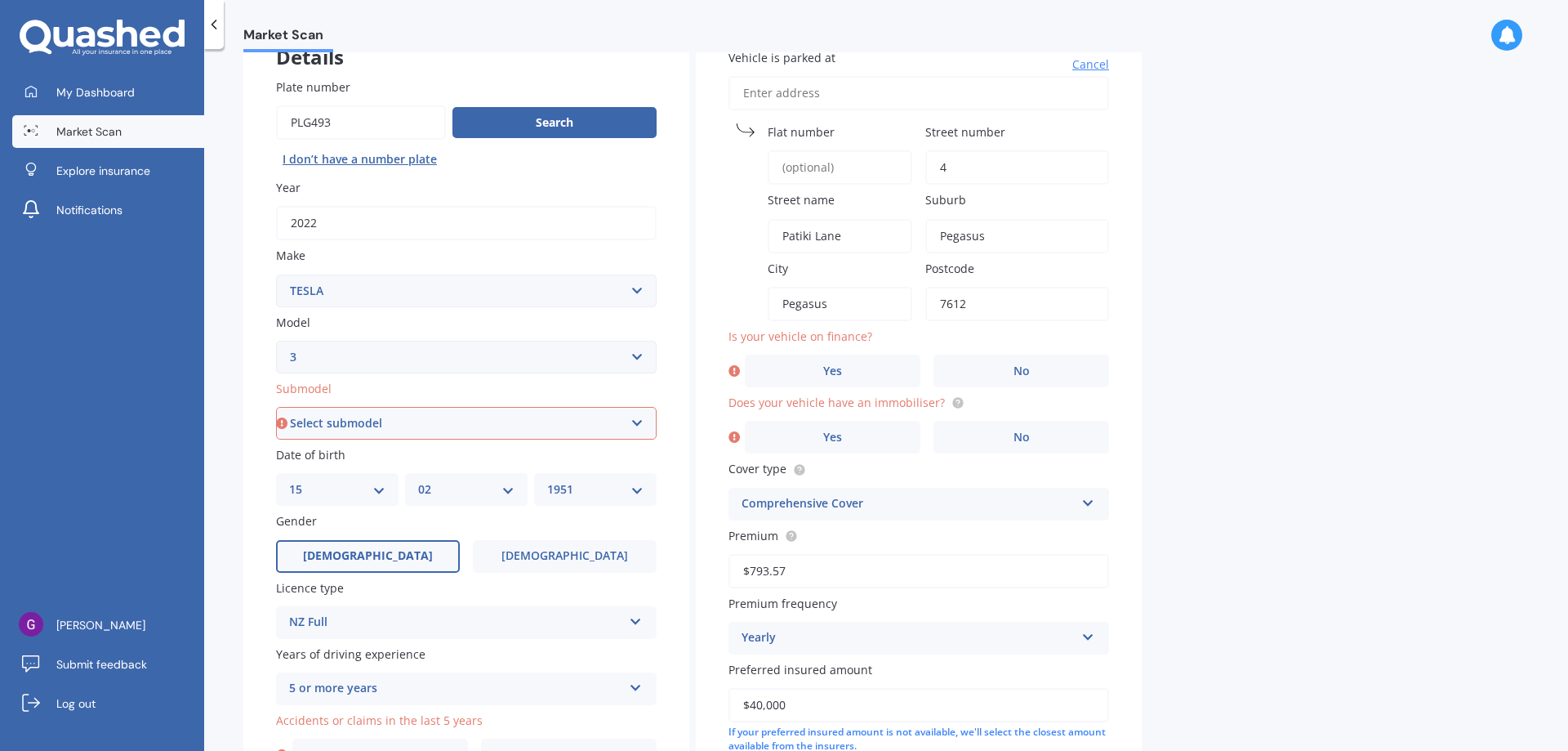
scroll to position [163, 0]
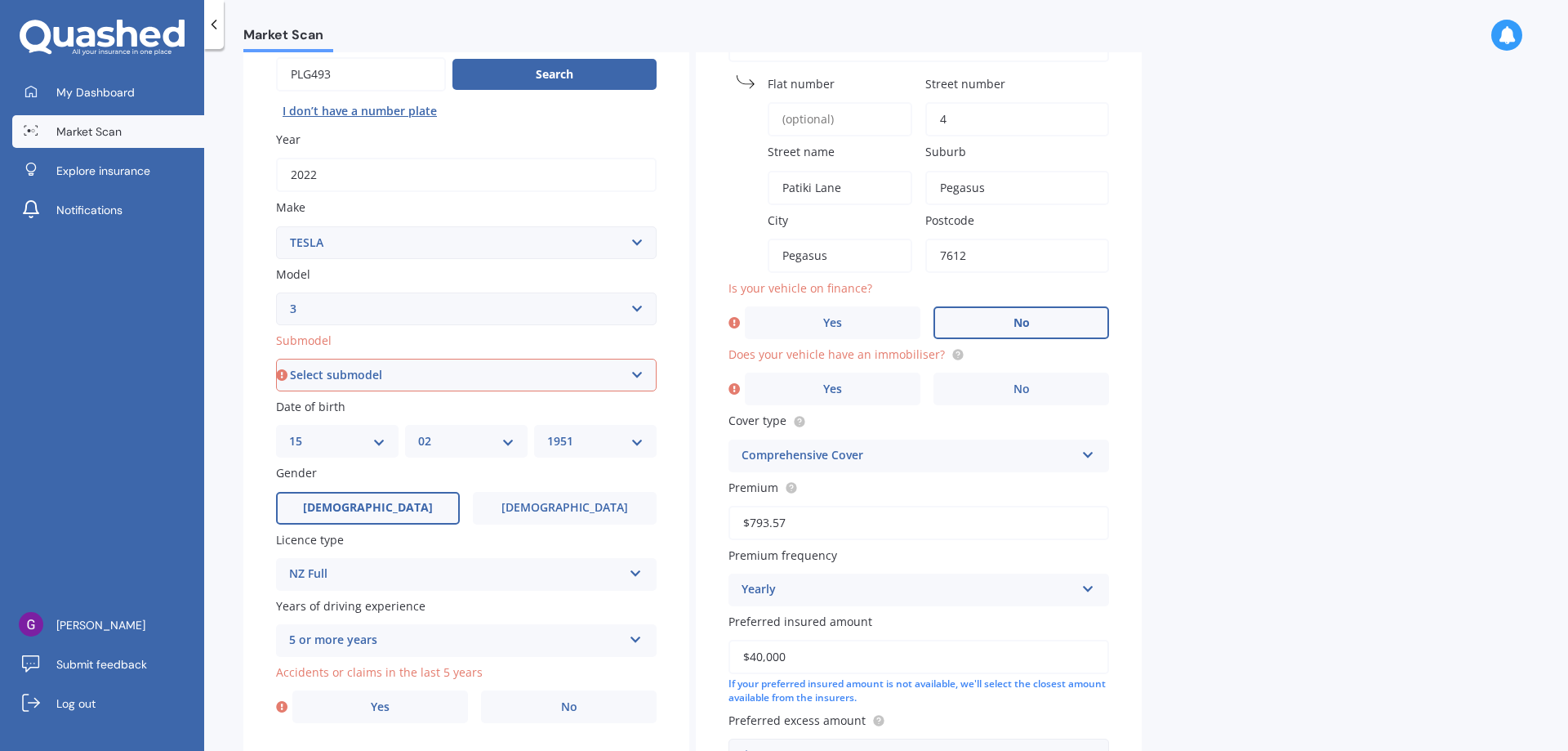
click at [995, 321] on label "No" at bounding box center [1021, 322] width 175 height 33
click at [0, 0] on input "No" at bounding box center [0, 0] width 0 height 0
click at [883, 386] on label "Yes" at bounding box center [832, 389] width 175 height 33
click at [0, 0] on input "Yes" at bounding box center [0, 0] width 0 height 0
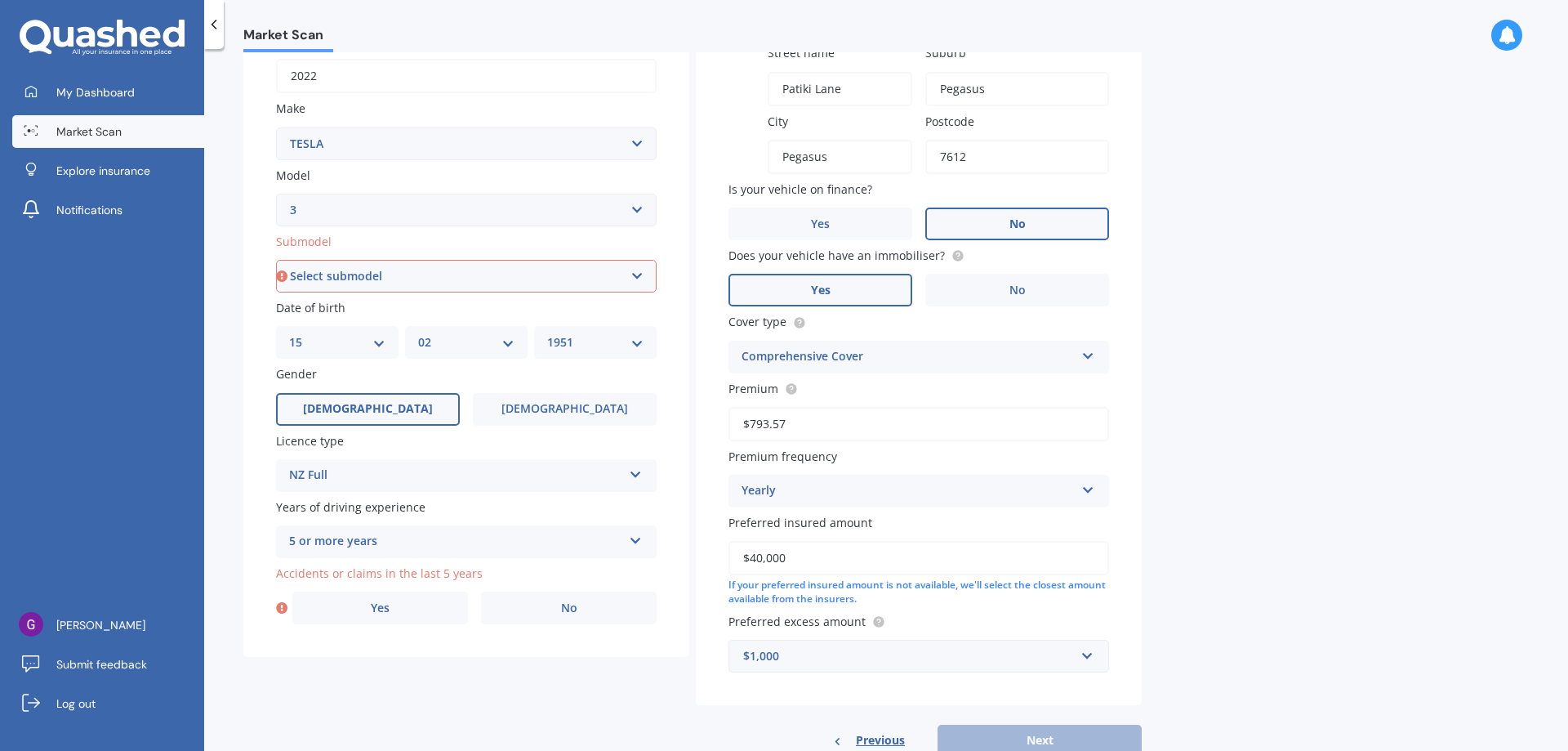
scroll to position [310, 0]
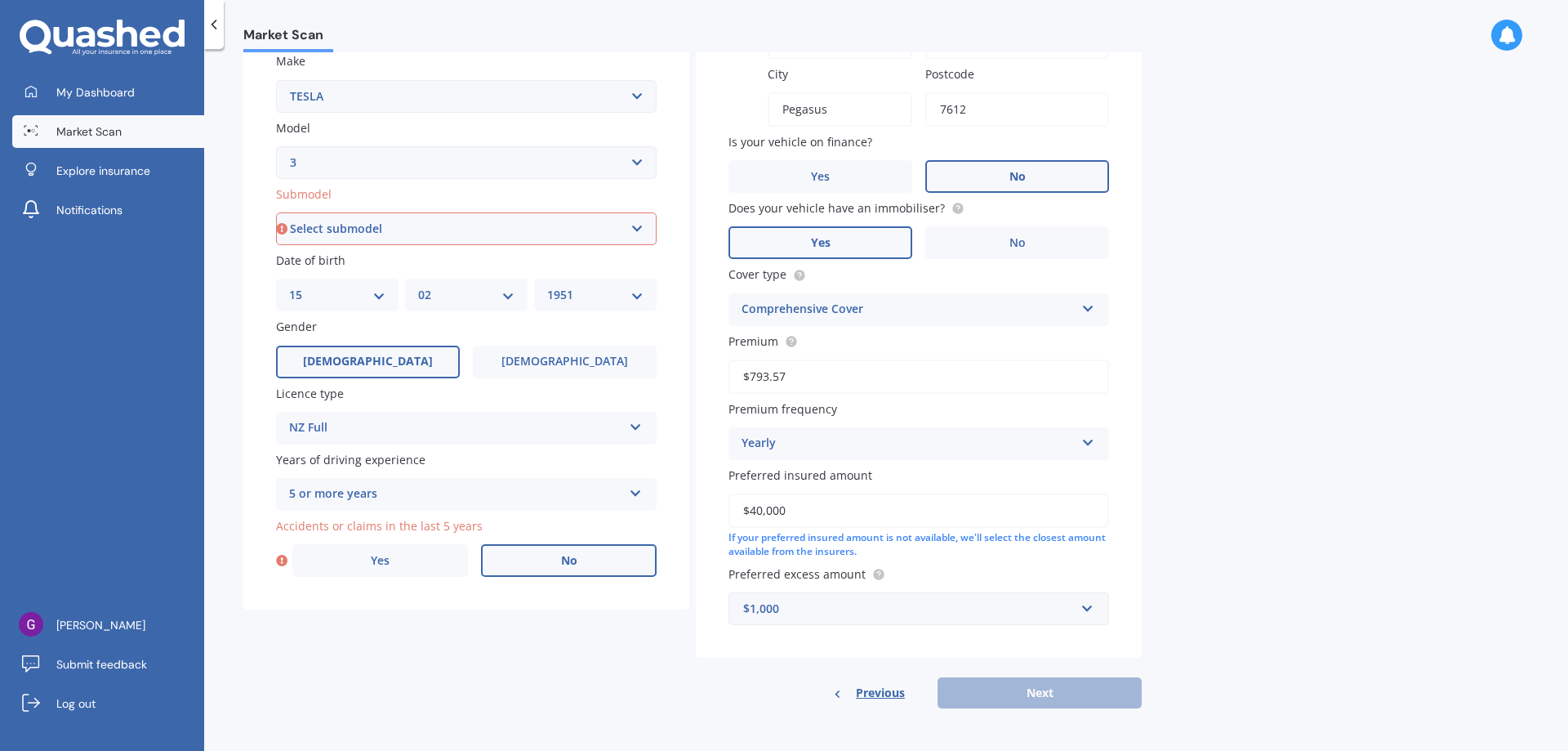
click at [546, 563] on label "No" at bounding box center [568, 560] width 175 height 33
click at [0, 0] on input "No" at bounding box center [0, 0] width 0 height 0
click at [474, 219] on select "Select submodel EV" at bounding box center [467, 228] width 381 height 33
select select "EV"
click at [276, 213] on select "Select submodel EV" at bounding box center [467, 228] width 381 height 33
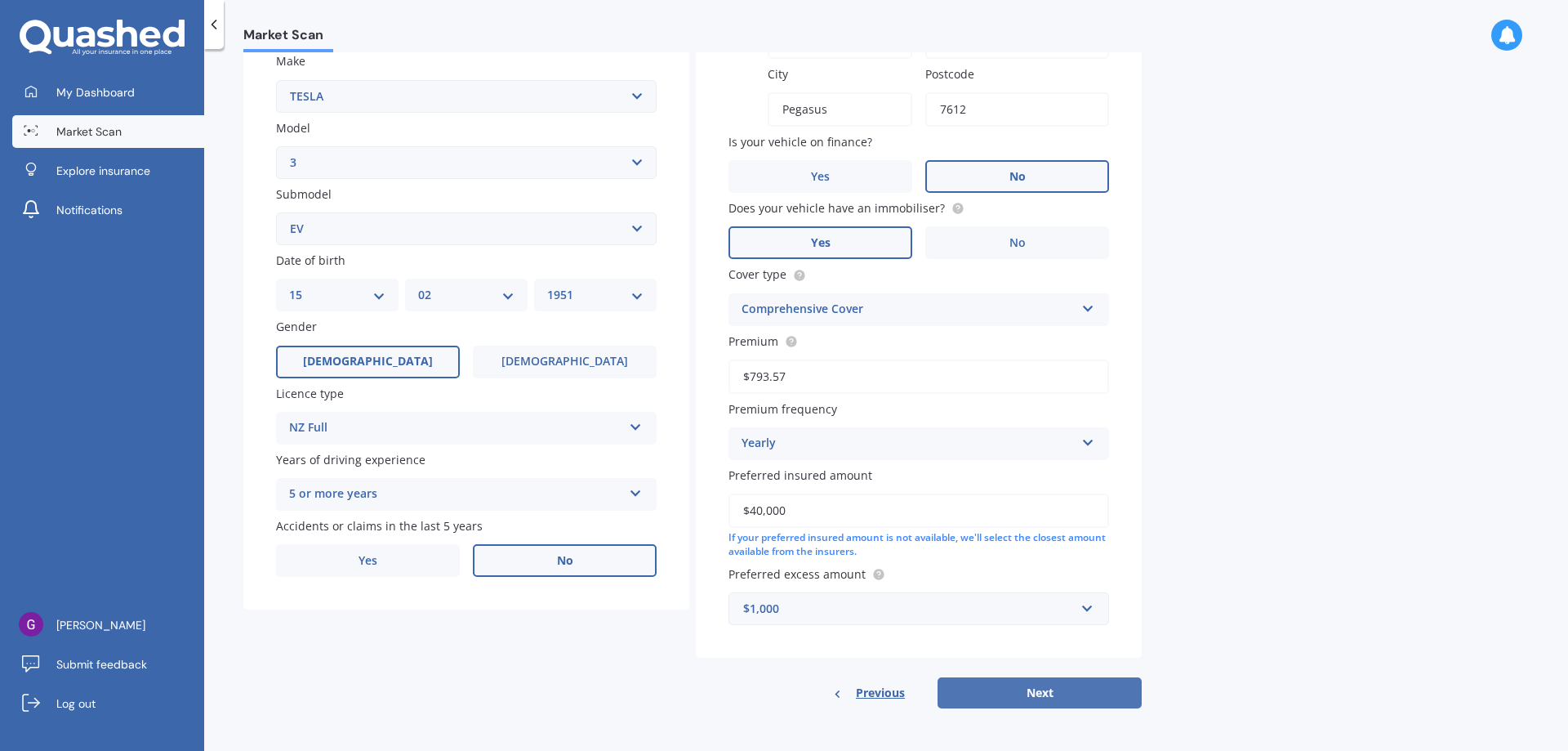
click at [1025, 693] on button "Next" at bounding box center [1039, 693] width 205 height 31
select select "15"
select select "02"
select select "1951"
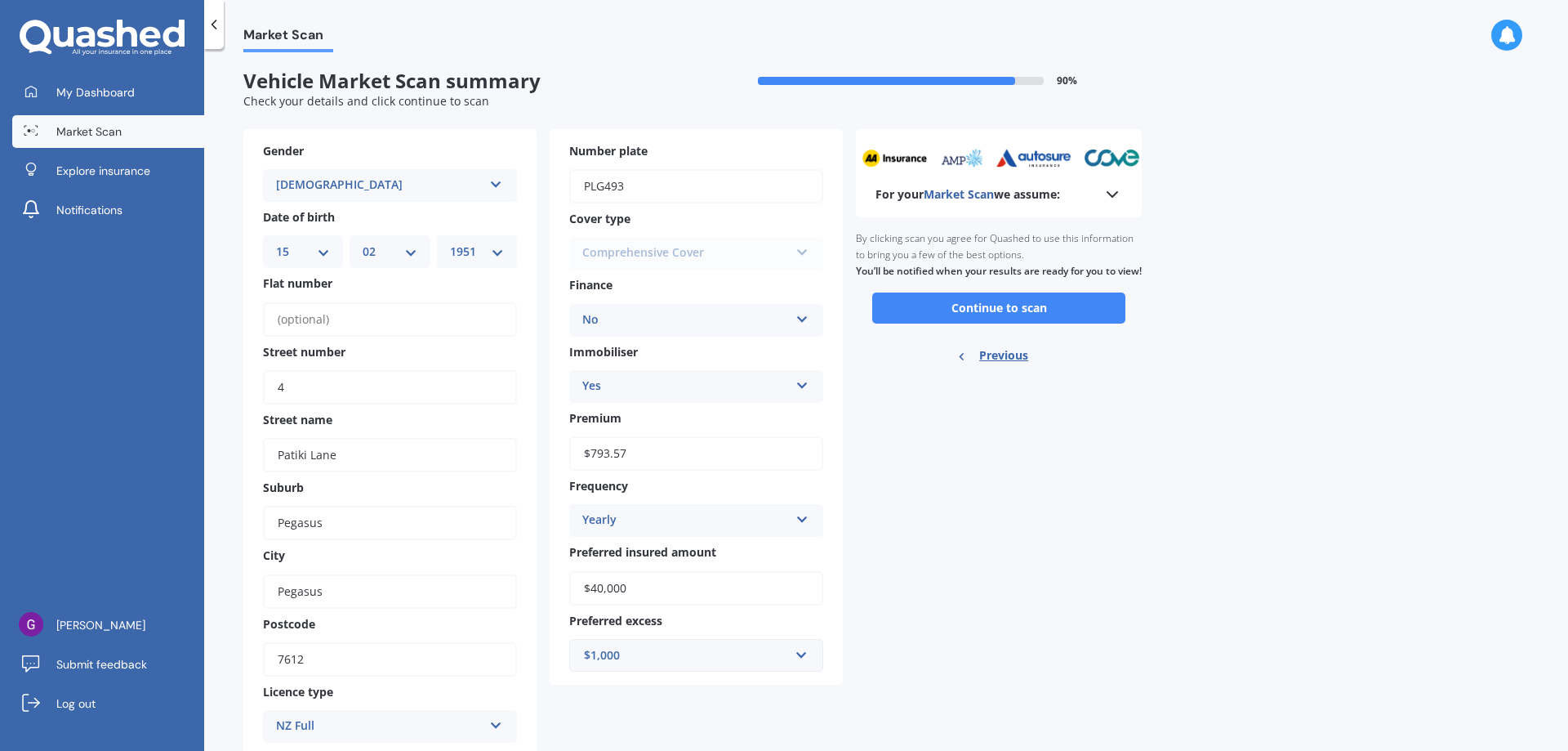
scroll to position [0, 0]
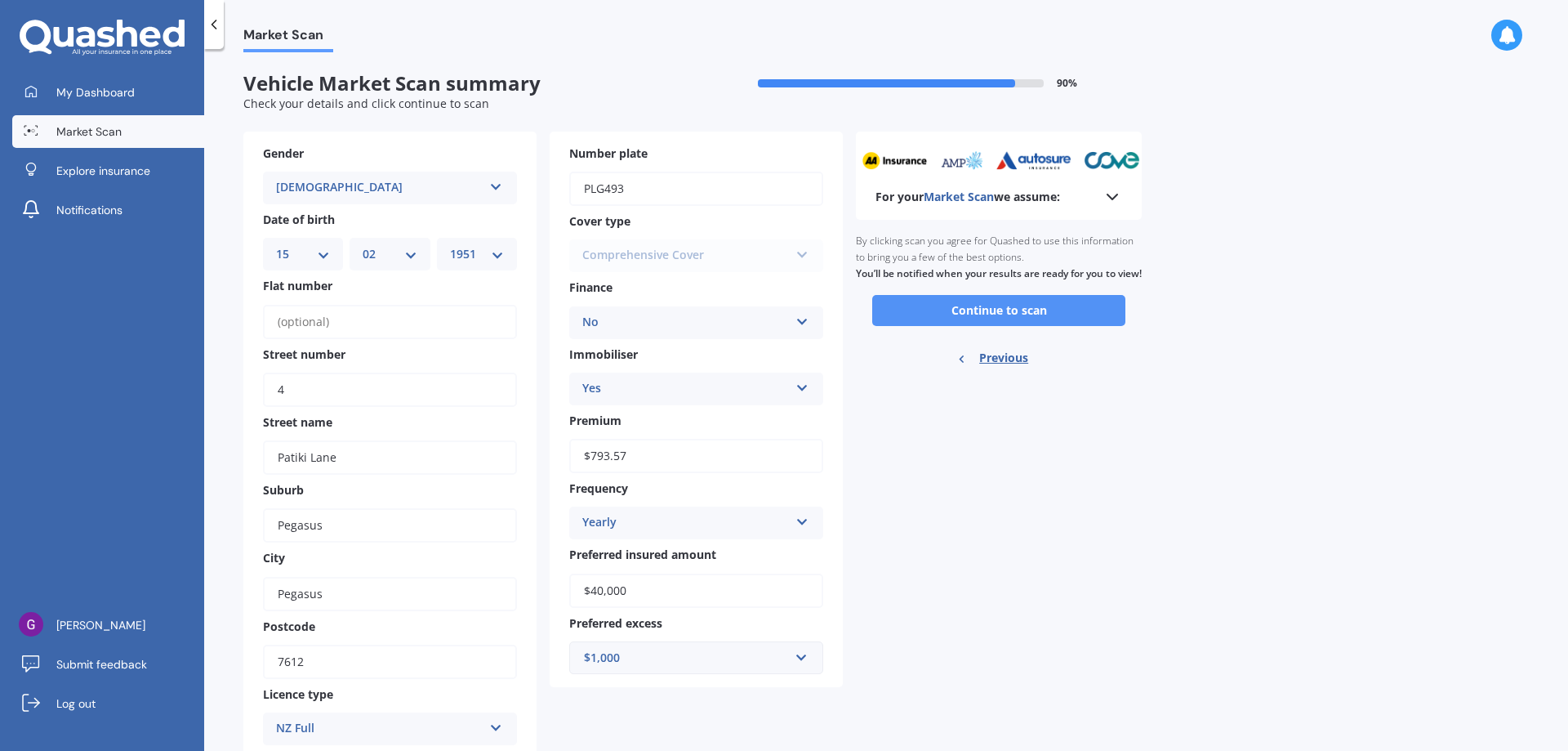
click at [999, 326] on button "Continue to scan" at bounding box center [999, 310] width 253 height 31
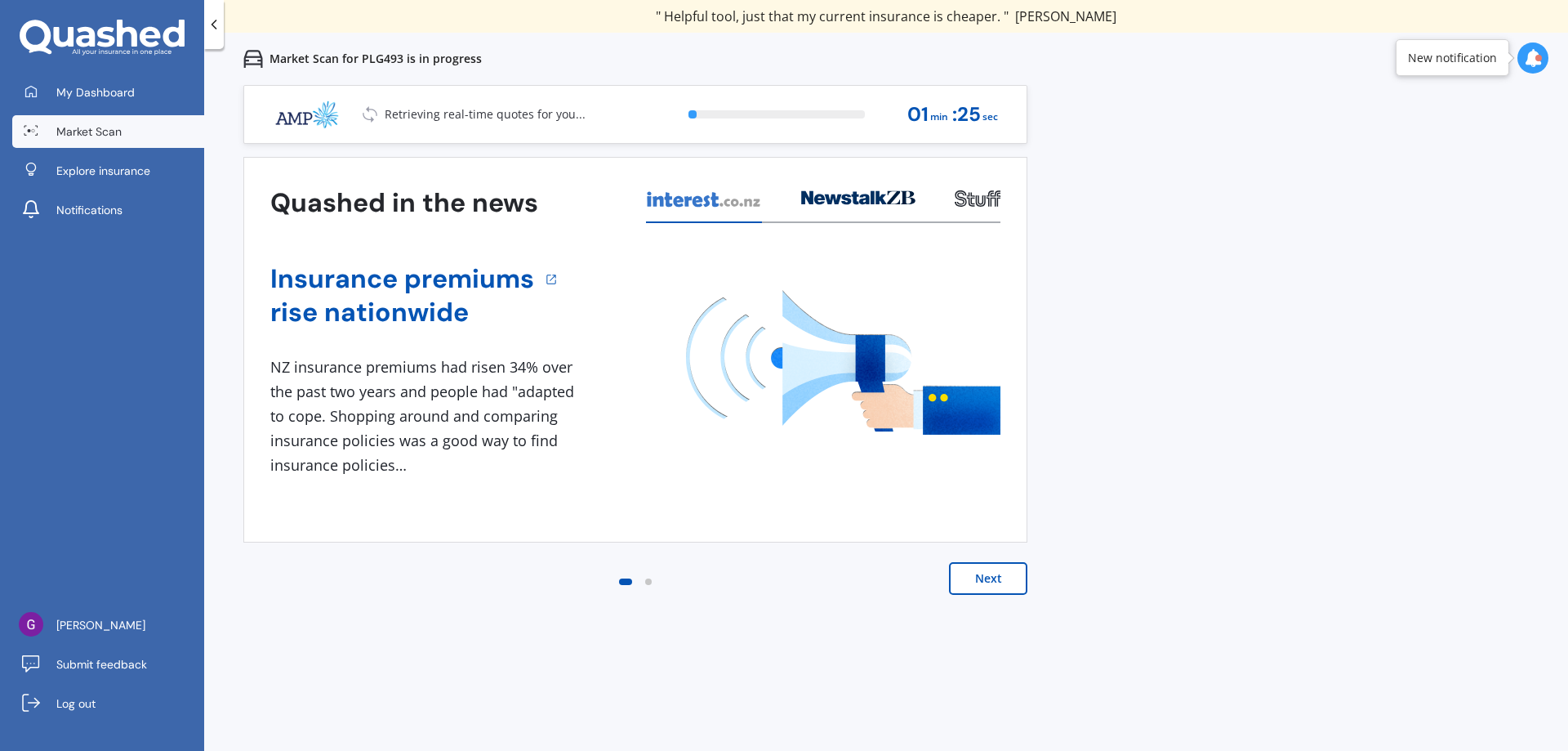
click at [977, 583] on button "Next" at bounding box center [988, 578] width 79 height 33
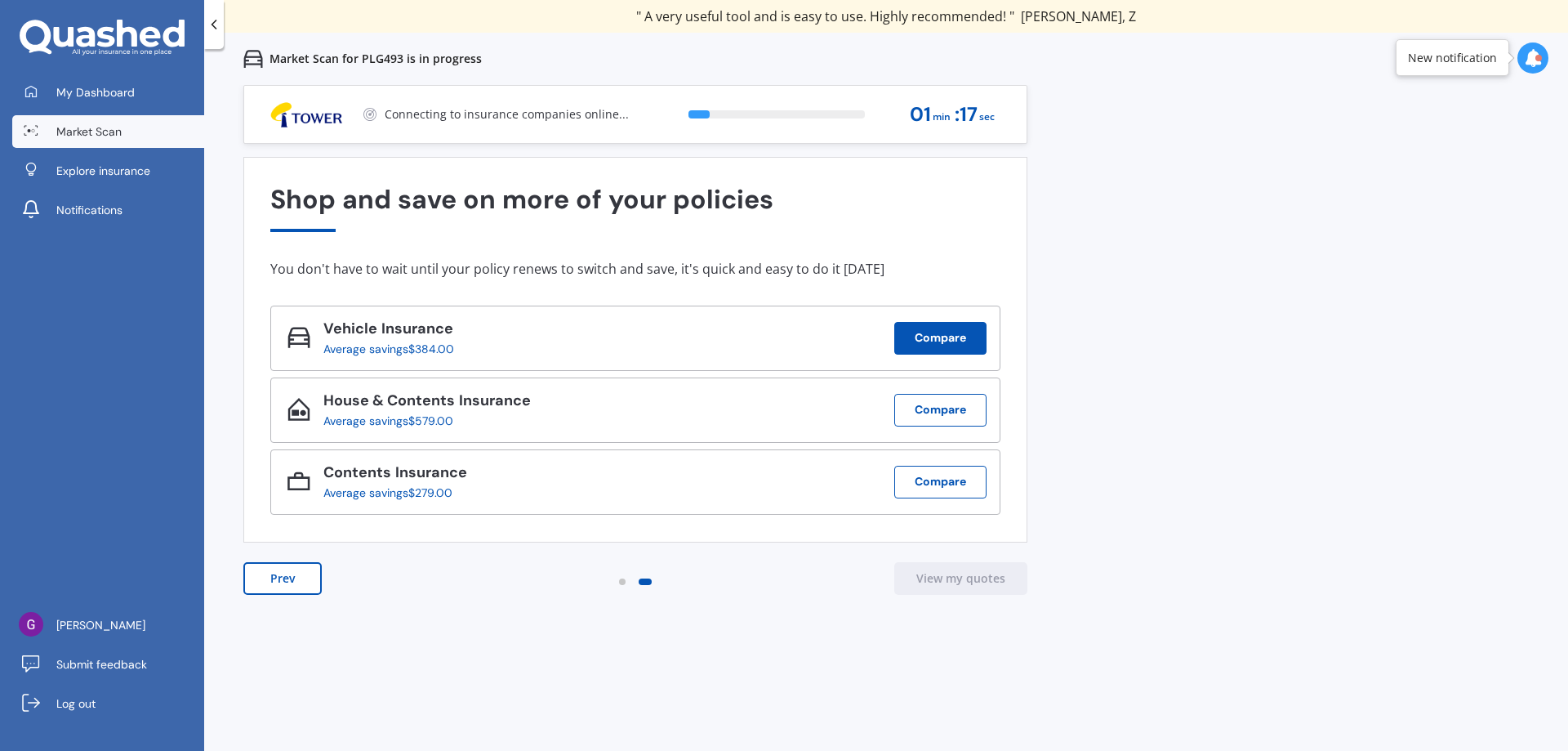
click at [975, 335] on button "Compare" at bounding box center [940, 337] width 92 height 33
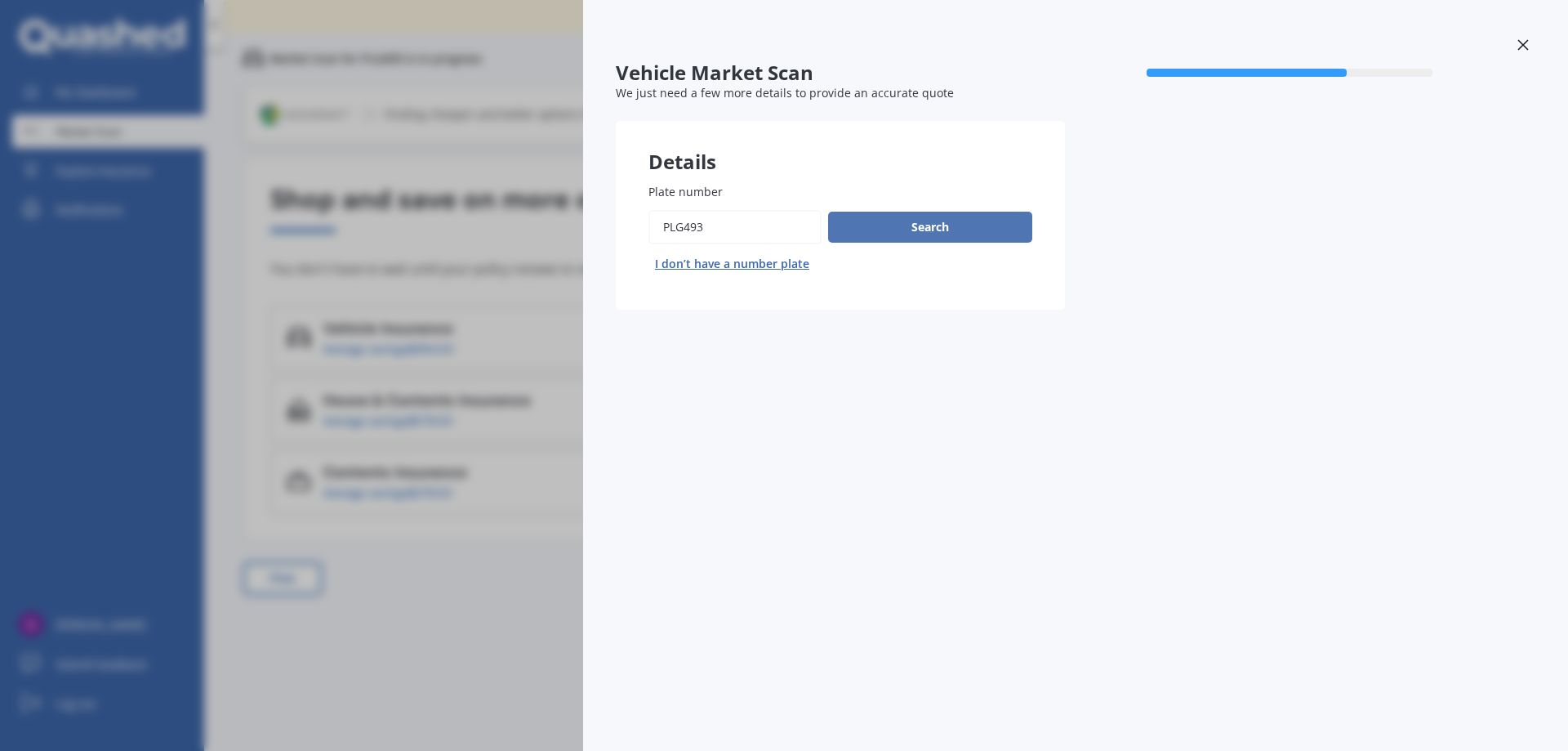
click at [923, 220] on button "Search" at bounding box center [930, 227] width 205 height 31
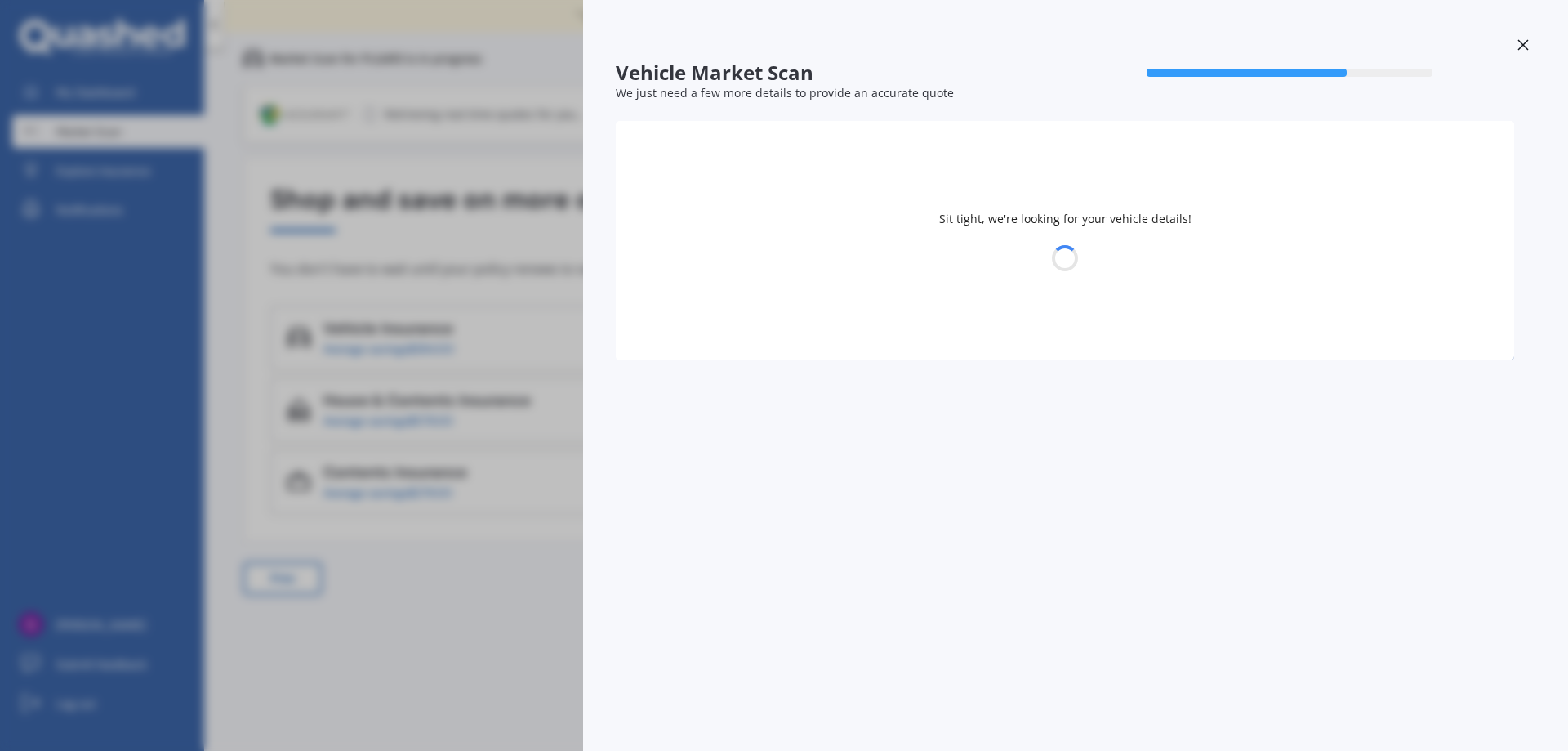
select select "TESLA"
select select "3"
select select "15"
select select "02"
select select "1951"
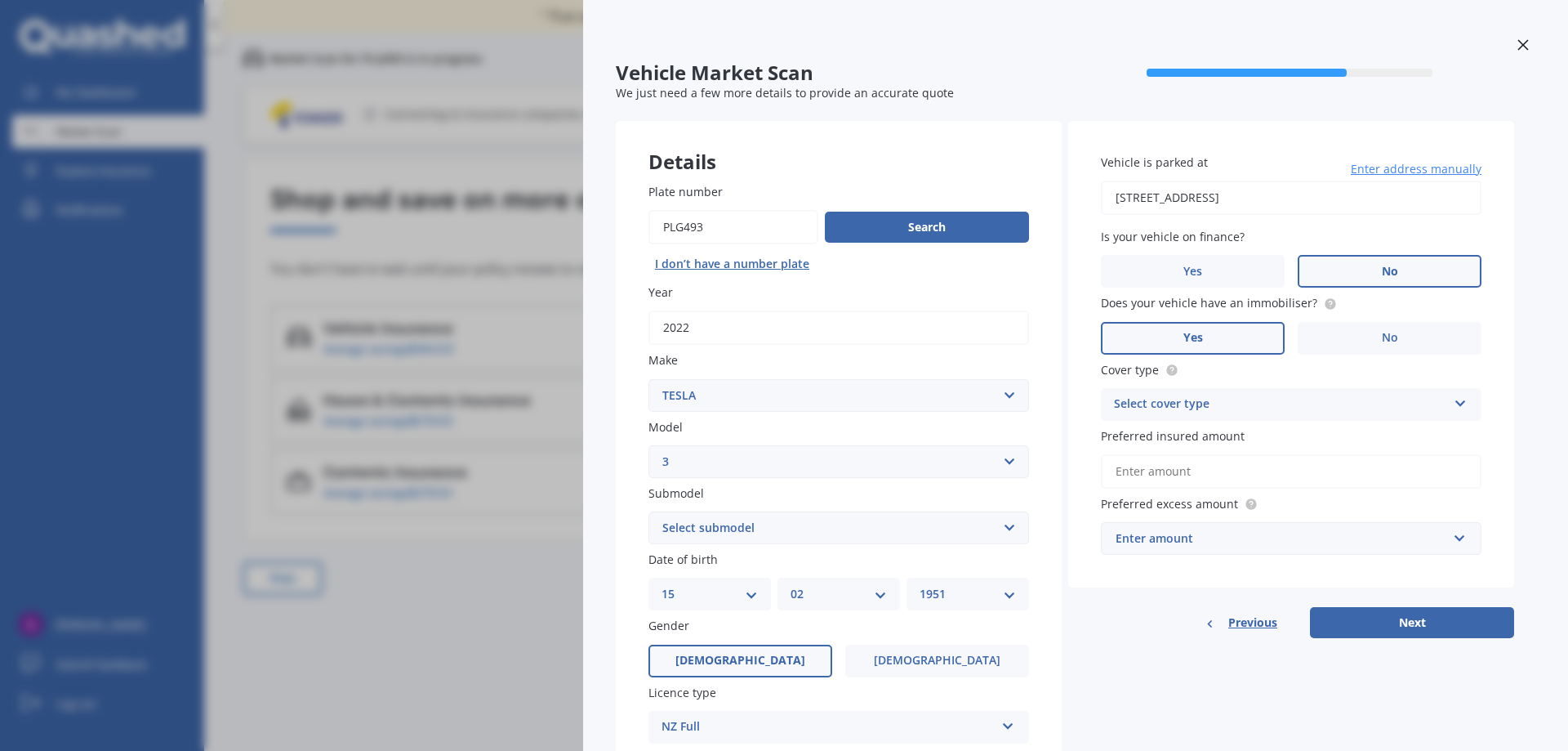
click at [1460, 402] on icon at bounding box center [1461, 399] width 14 height 12
click at [1218, 435] on div "Comprehensive" at bounding box center [1291, 436] width 379 height 29
click at [1271, 477] on input "Preferred insured amount" at bounding box center [1291, 471] width 381 height 35
type input "$40,000"
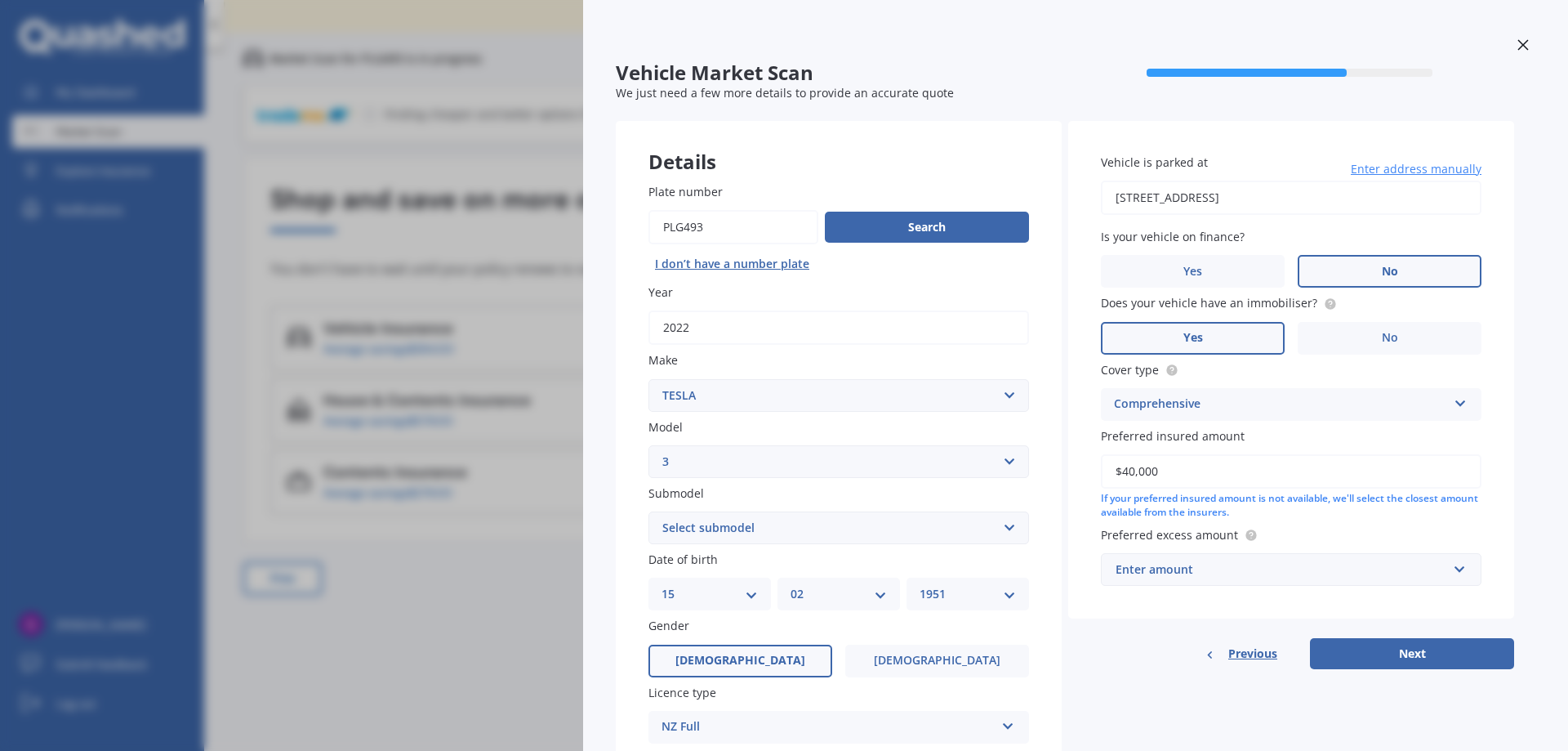
click at [1259, 469] on input "$40,000" at bounding box center [1291, 471] width 381 height 35
click at [1292, 573] on div "Enter amount" at bounding box center [1281, 569] width 331 height 18
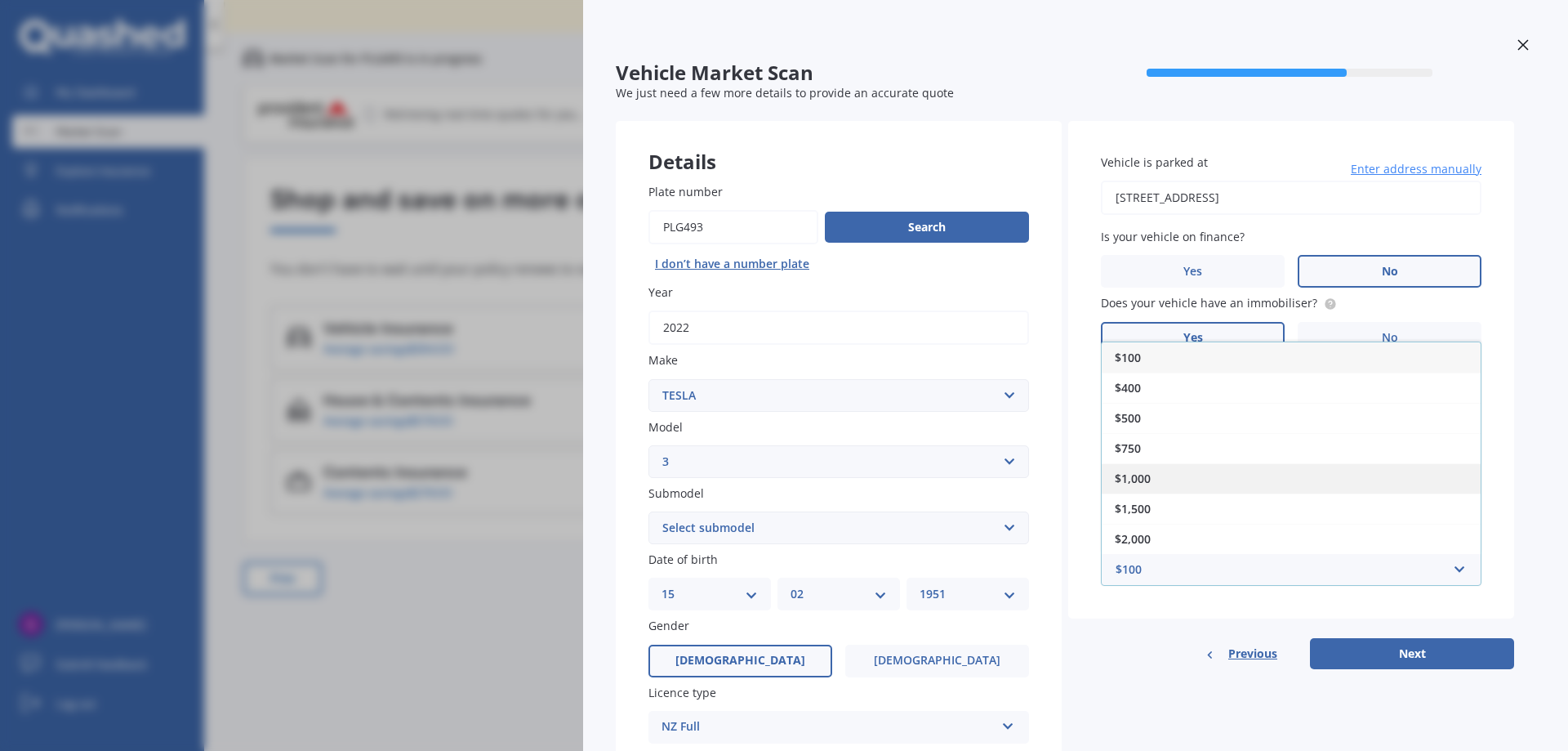
click at [1155, 488] on div "$1,000" at bounding box center [1291, 478] width 379 height 30
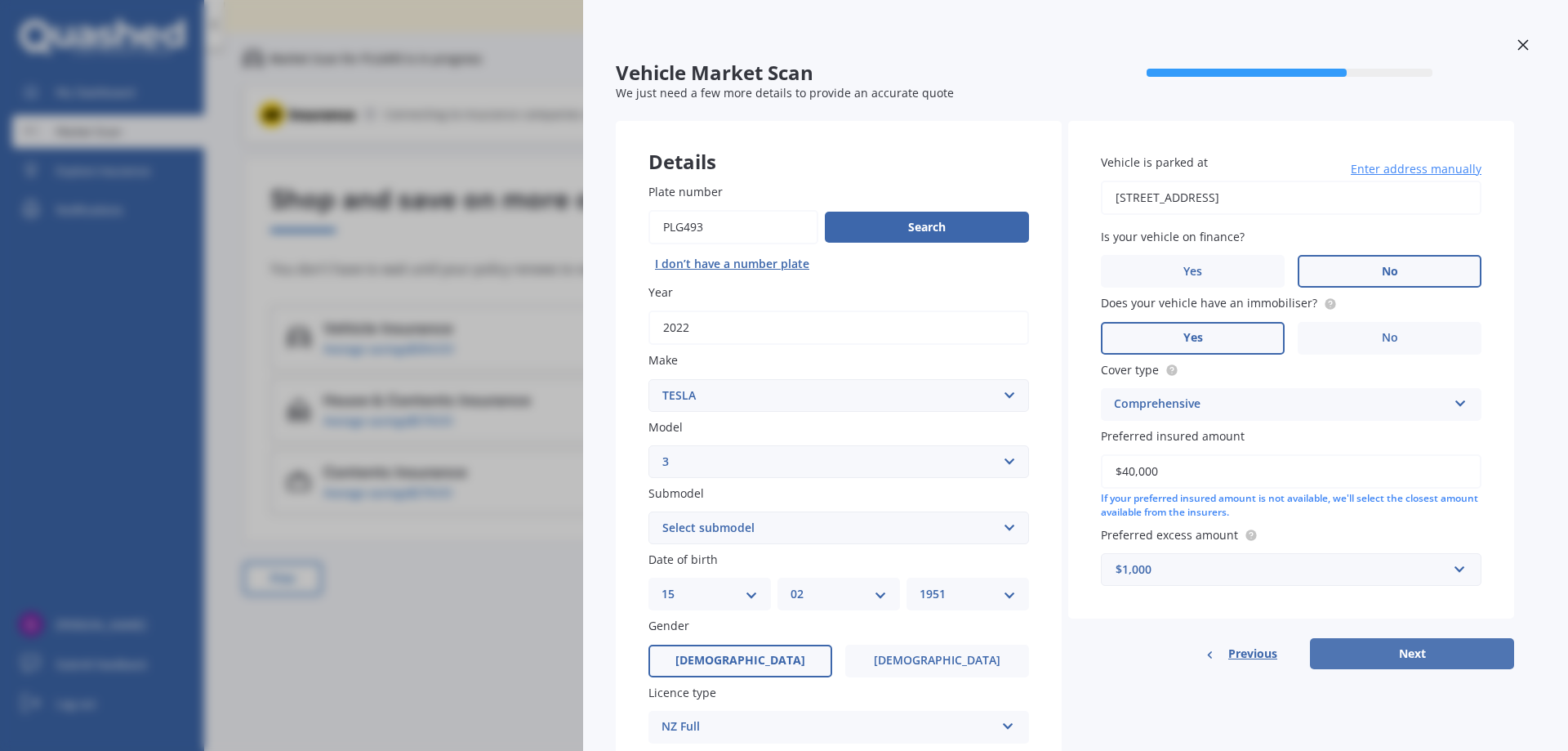
click at [1425, 648] on button "Next" at bounding box center [1411, 653] width 205 height 31
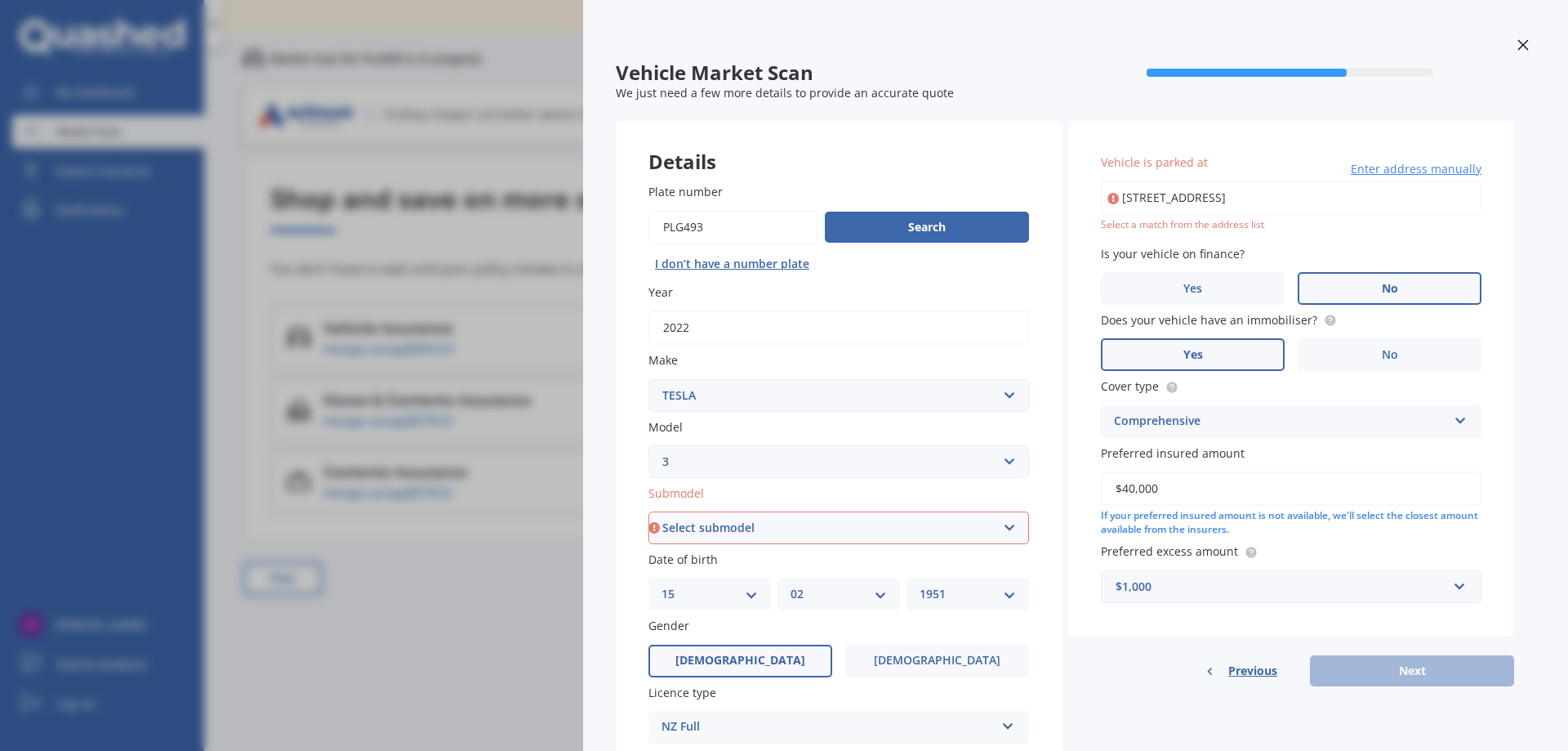
click at [1189, 226] on div "Select a match from the address list" at bounding box center [1291, 225] width 381 height 14
click at [1194, 207] on input "[STREET_ADDRESS]" at bounding box center [1291, 197] width 381 height 35
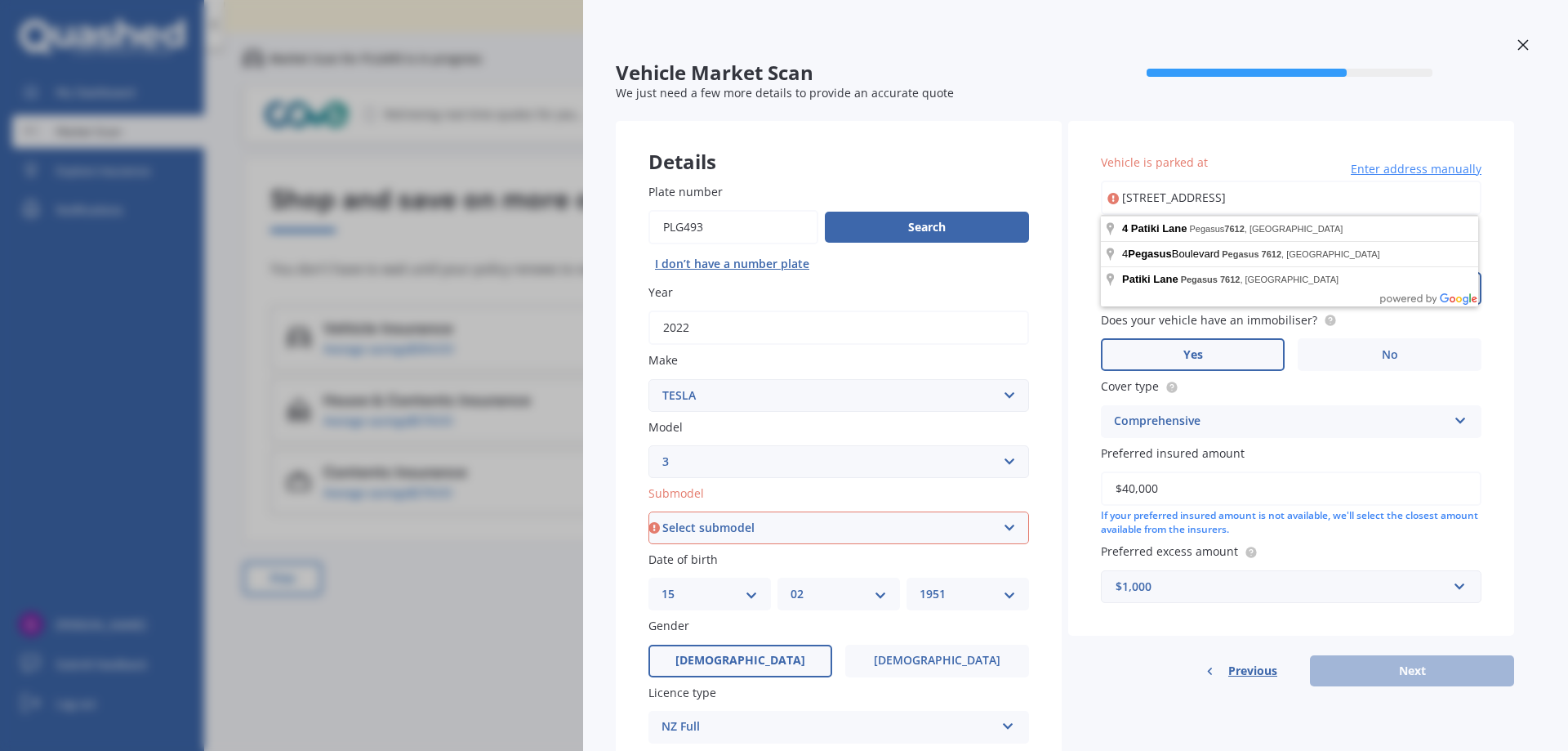
click at [1348, 188] on input "[STREET_ADDRESS]" at bounding box center [1291, 197] width 381 height 35
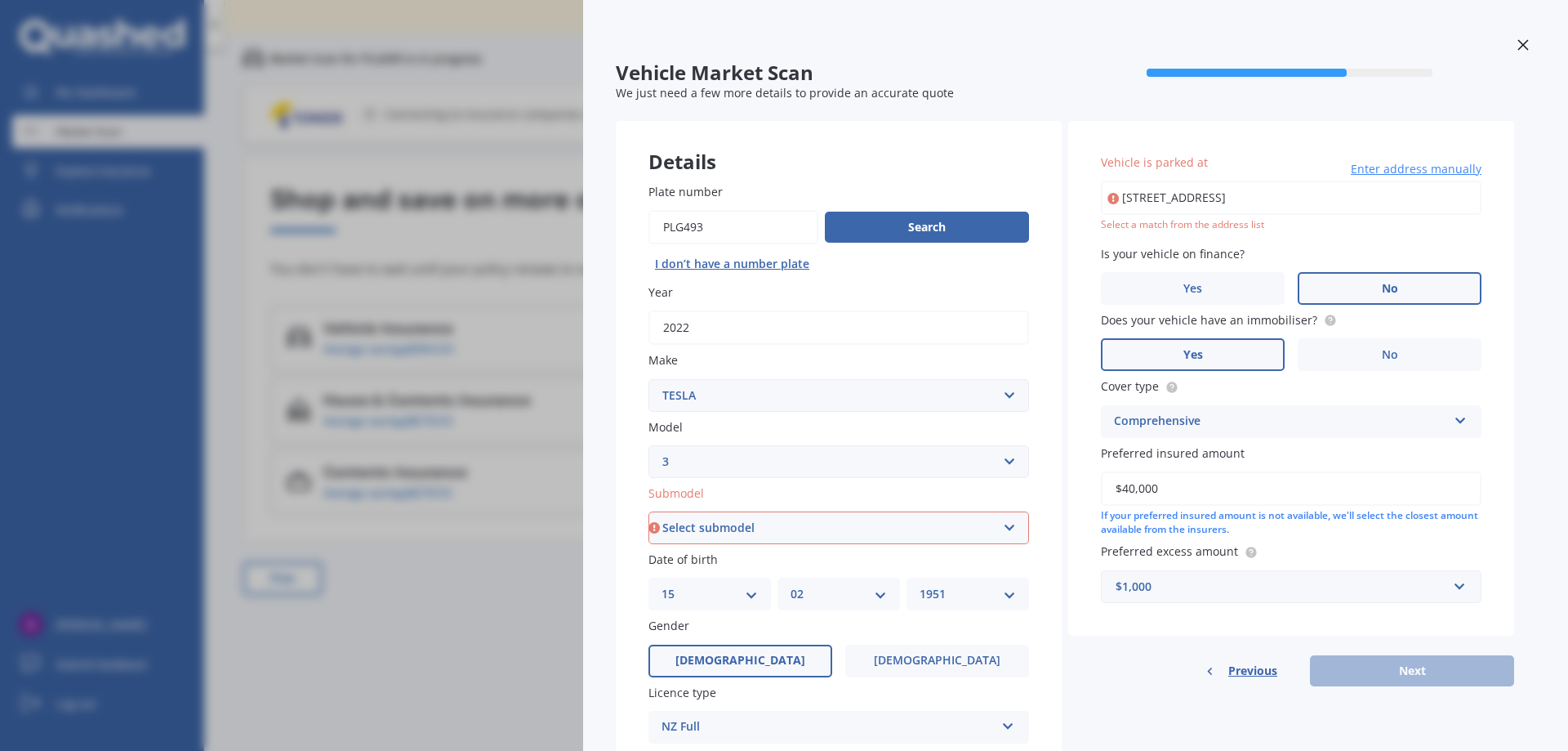
type input "[STREET_ADDRESS]"
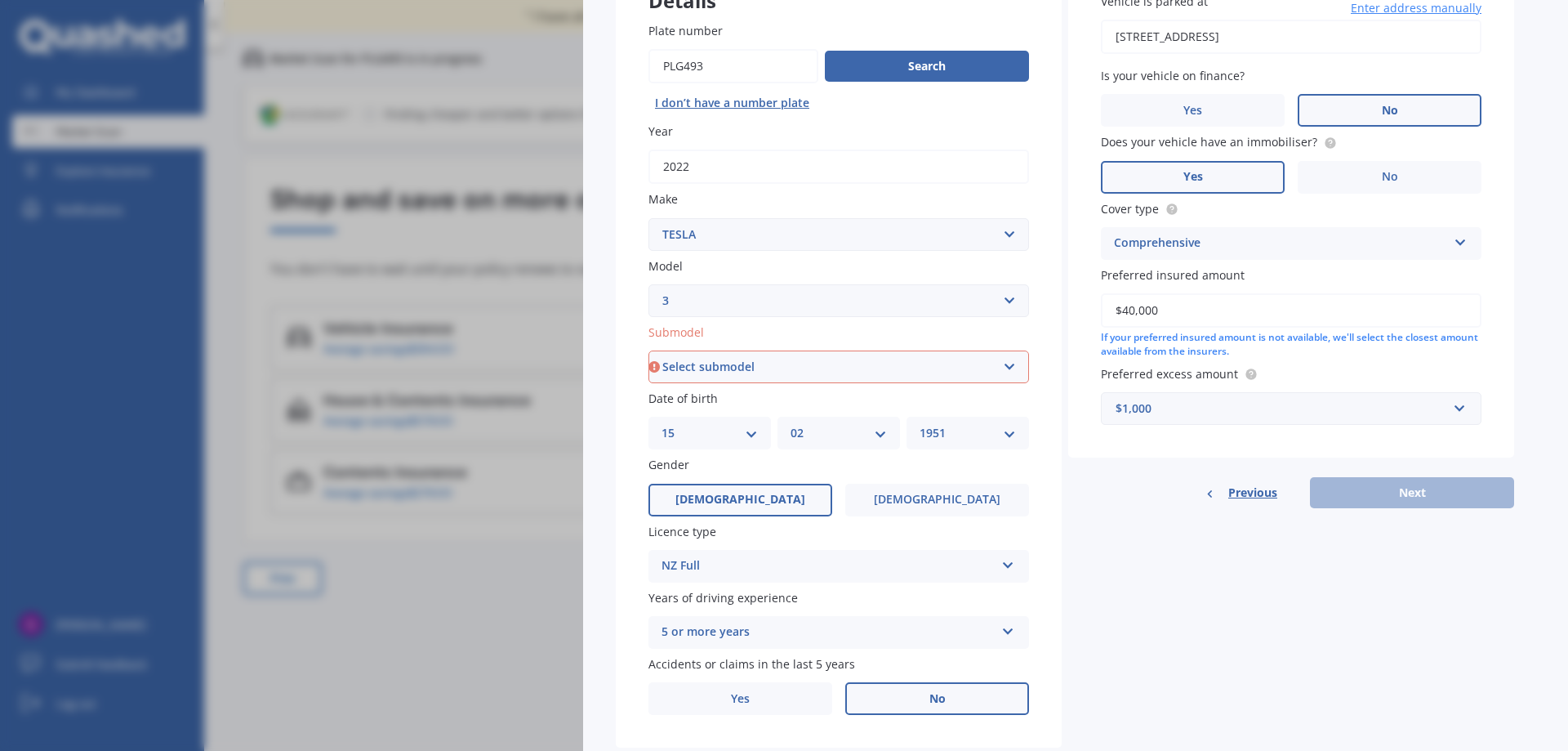
scroll to position [204, 0]
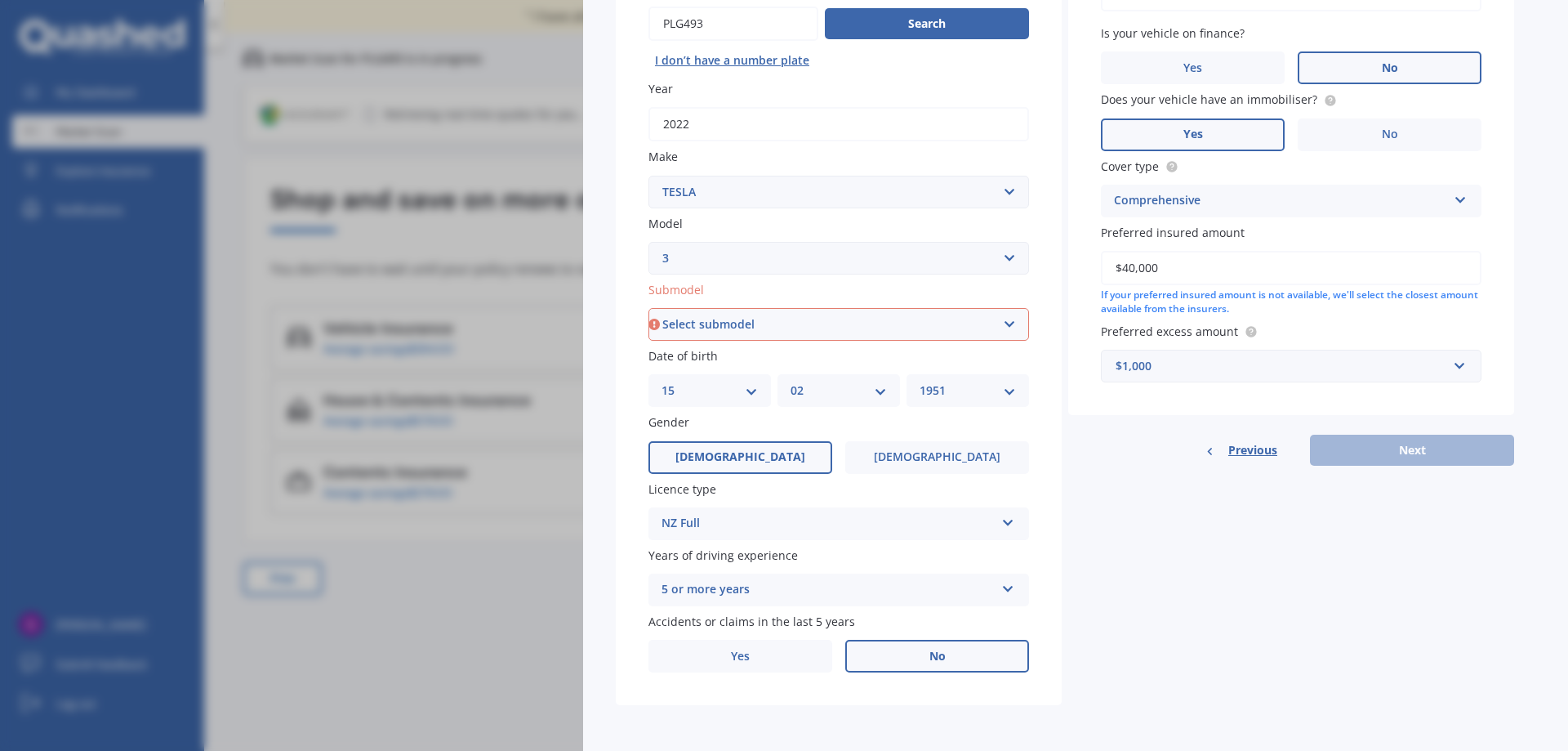
click at [1375, 453] on div "Previous Next" at bounding box center [1291, 450] width 446 height 31
click at [774, 328] on select "Select submodel EV" at bounding box center [838, 324] width 381 height 33
select select "EV"
click at [648, 308] on select "Select submodel EV" at bounding box center [838, 324] width 381 height 33
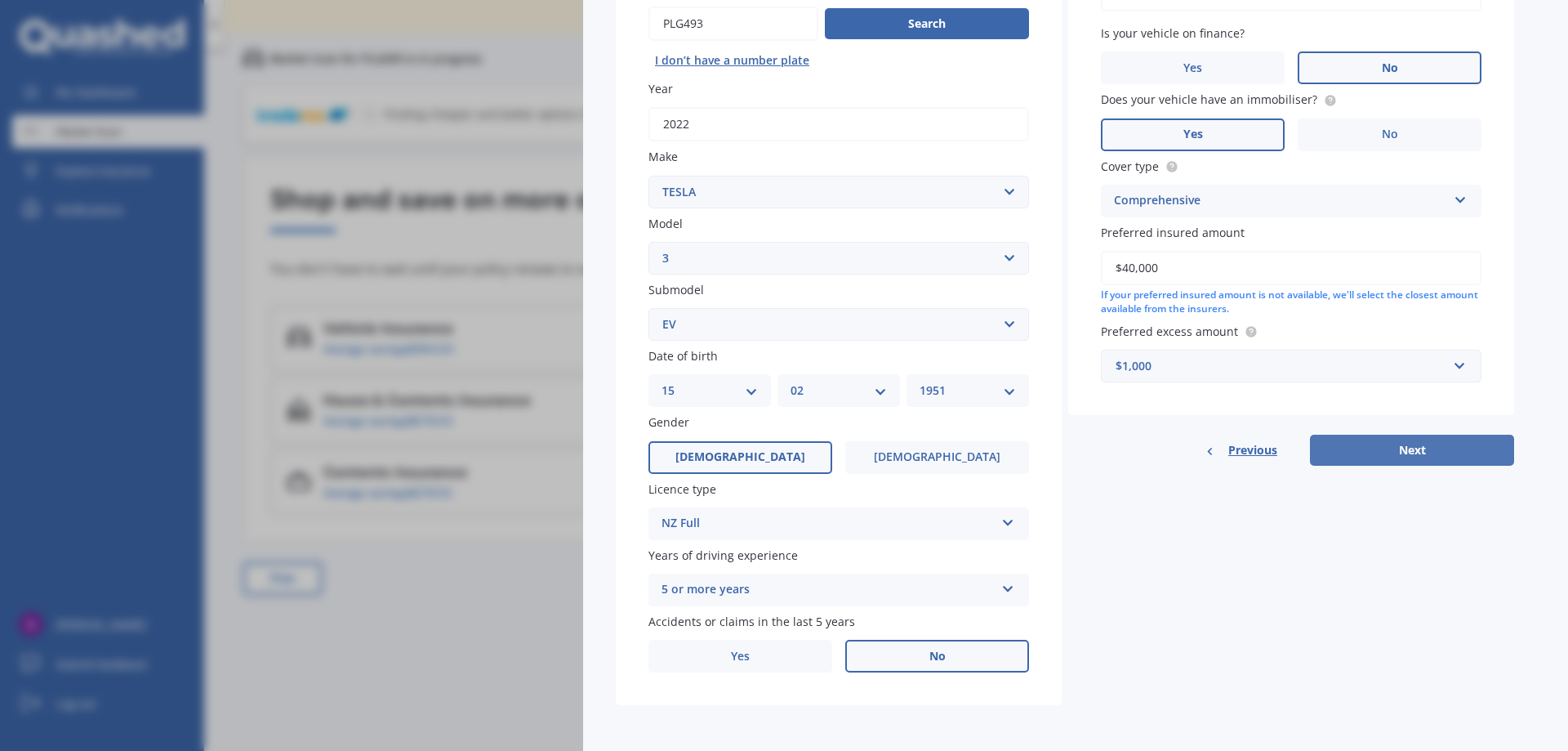
click at [1371, 449] on button "Next" at bounding box center [1411, 450] width 205 height 31
select select "15"
select select "02"
select select "1951"
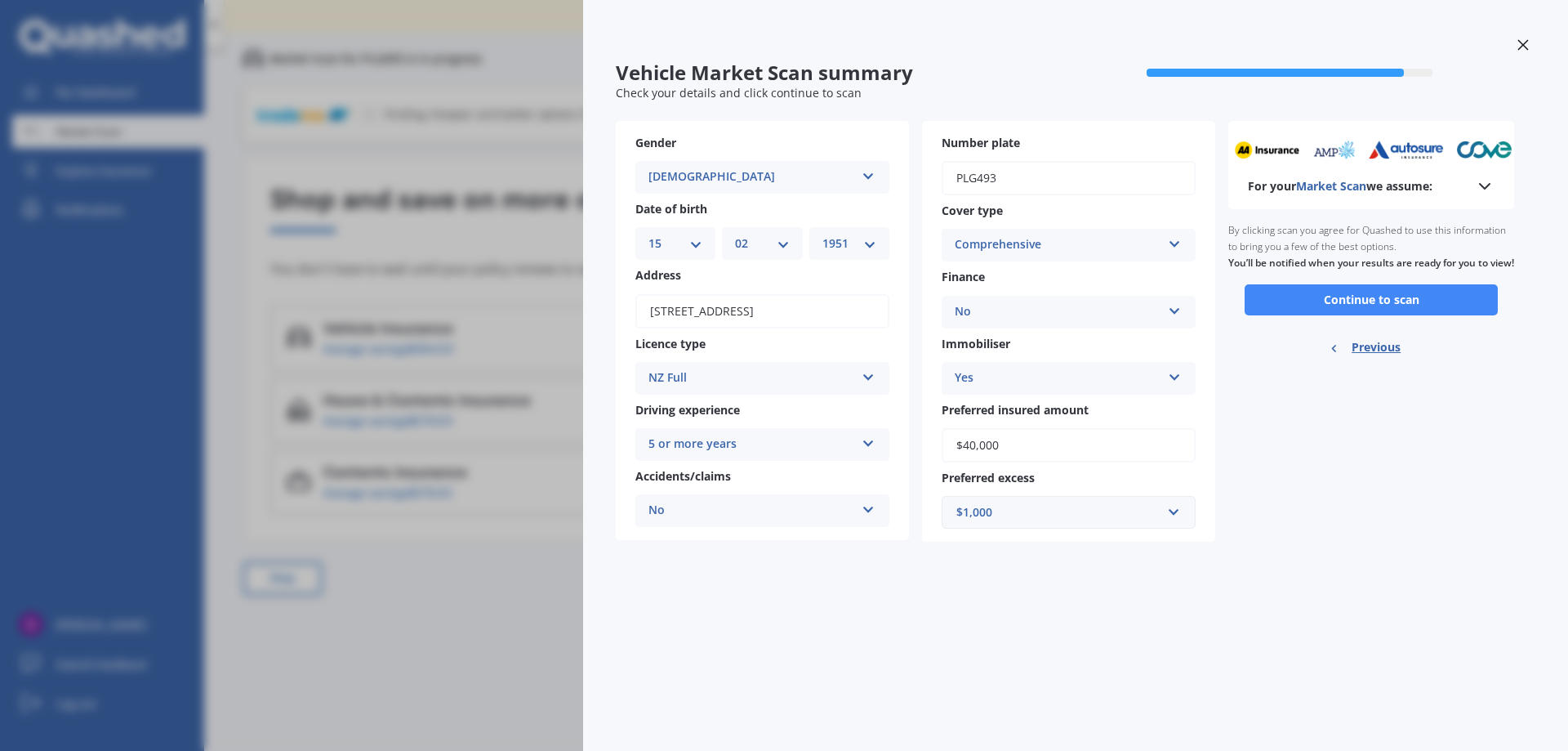
scroll to position [0, 0]
click at [1366, 315] on button "Continue to scan" at bounding box center [1371, 299] width 253 height 31
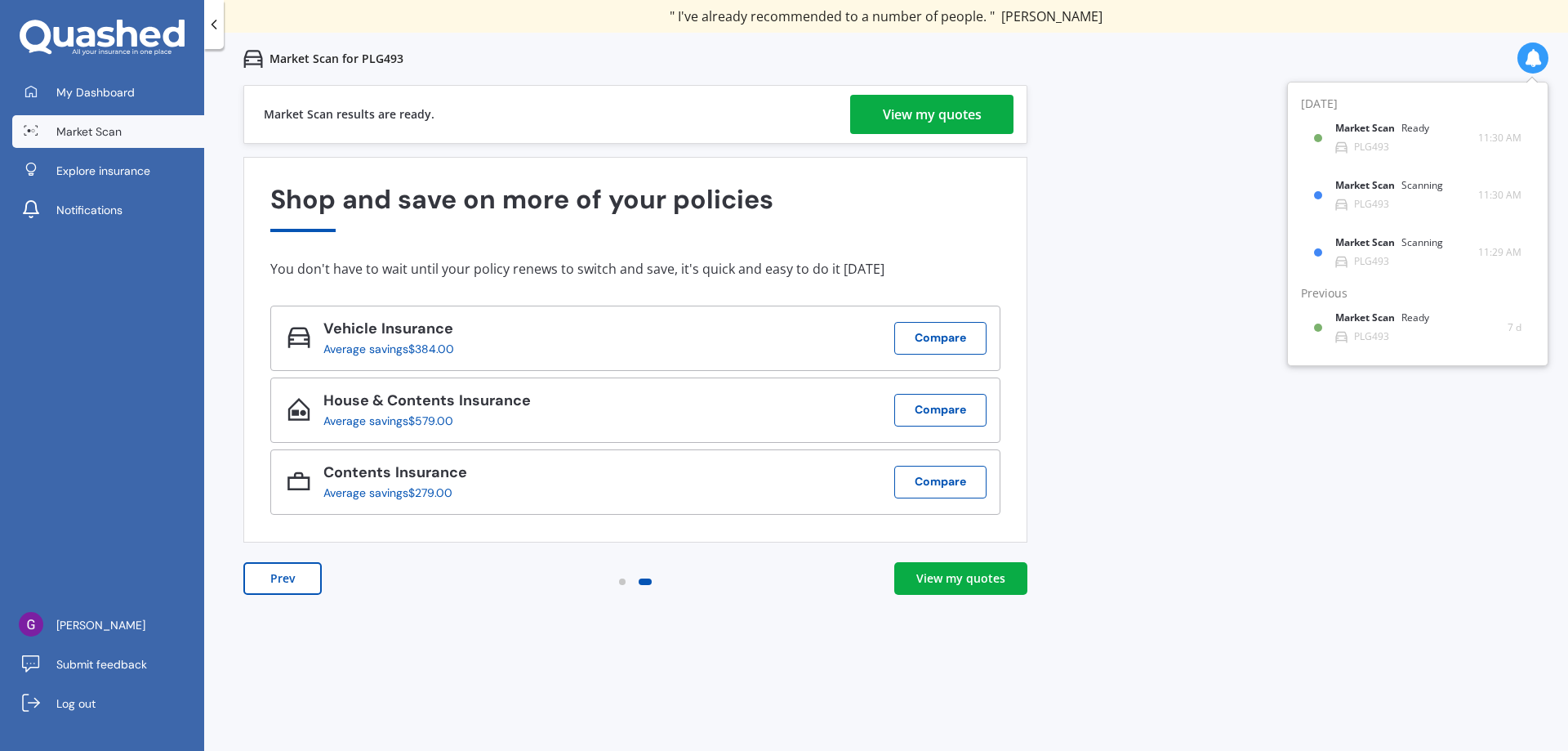
click at [962, 115] on div "View my quotes" at bounding box center [932, 114] width 99 height 39
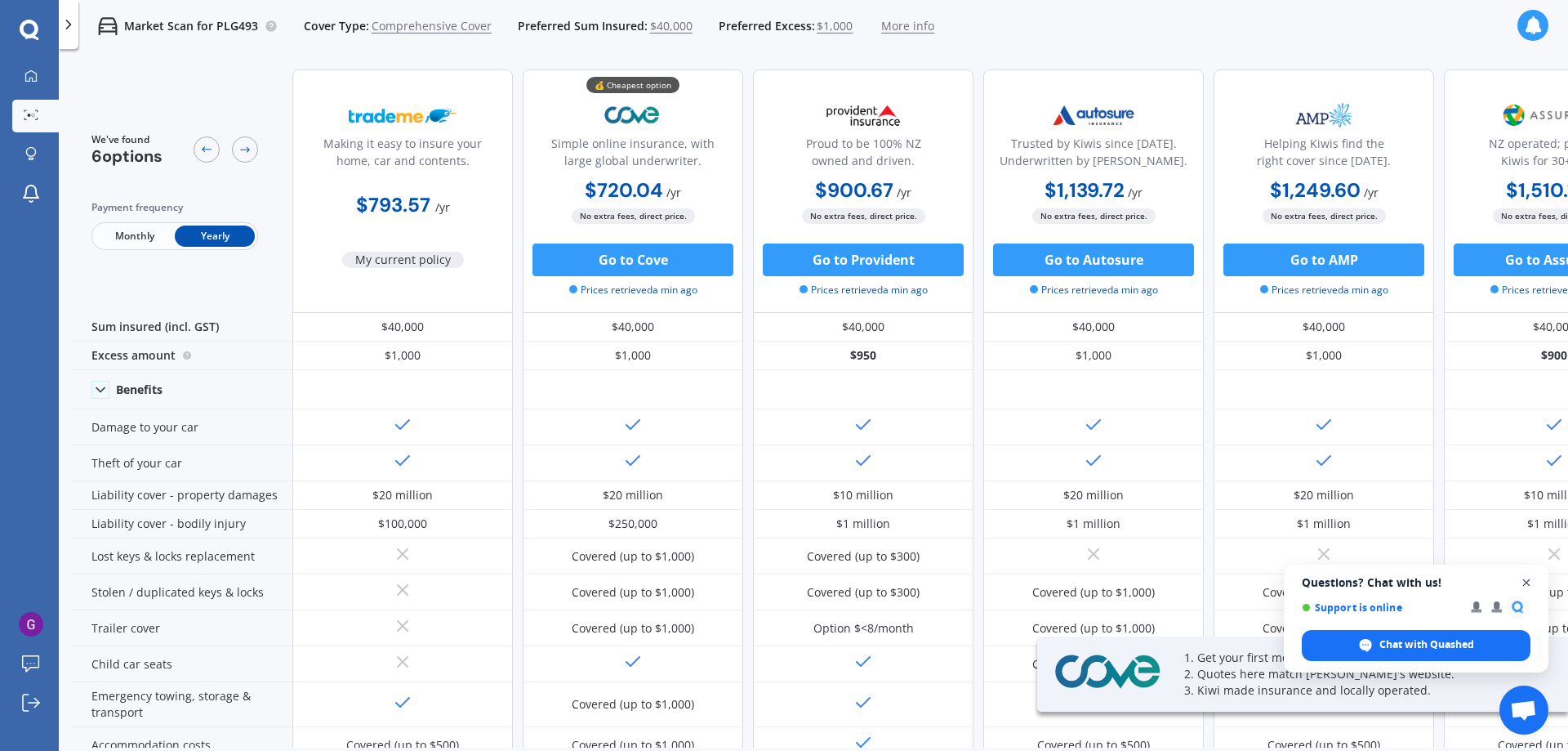
click at [1529, 580] on span "Open chat" at bounding box center [1526, 583] width 20 height 20
